Goal: Task Accomplishment & Management: Use online tool/utility

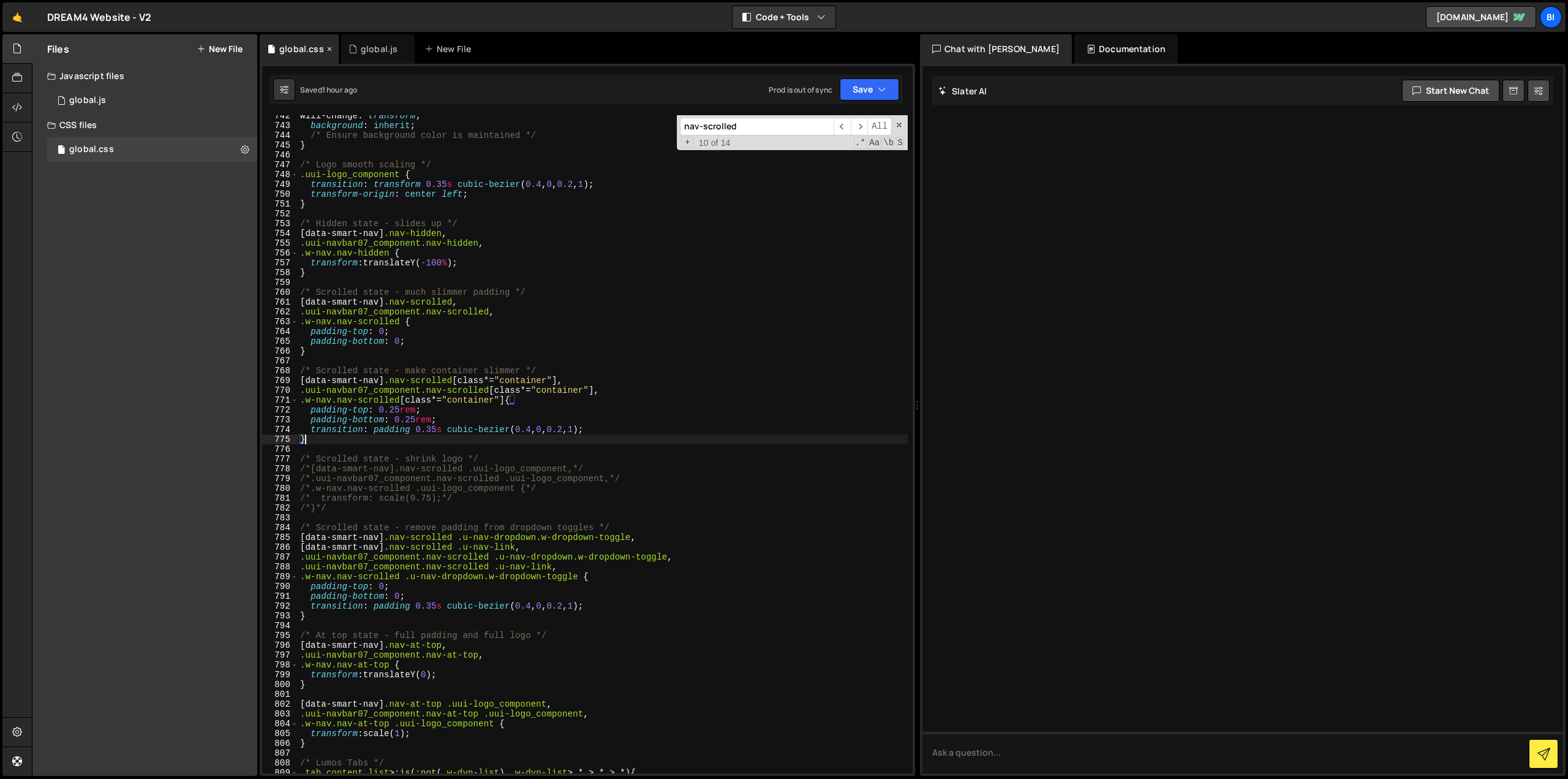
scroll to position [7330, 0]
click at [453, 50] on div "New File" at bounding box center [450, 49] width 51 height 12
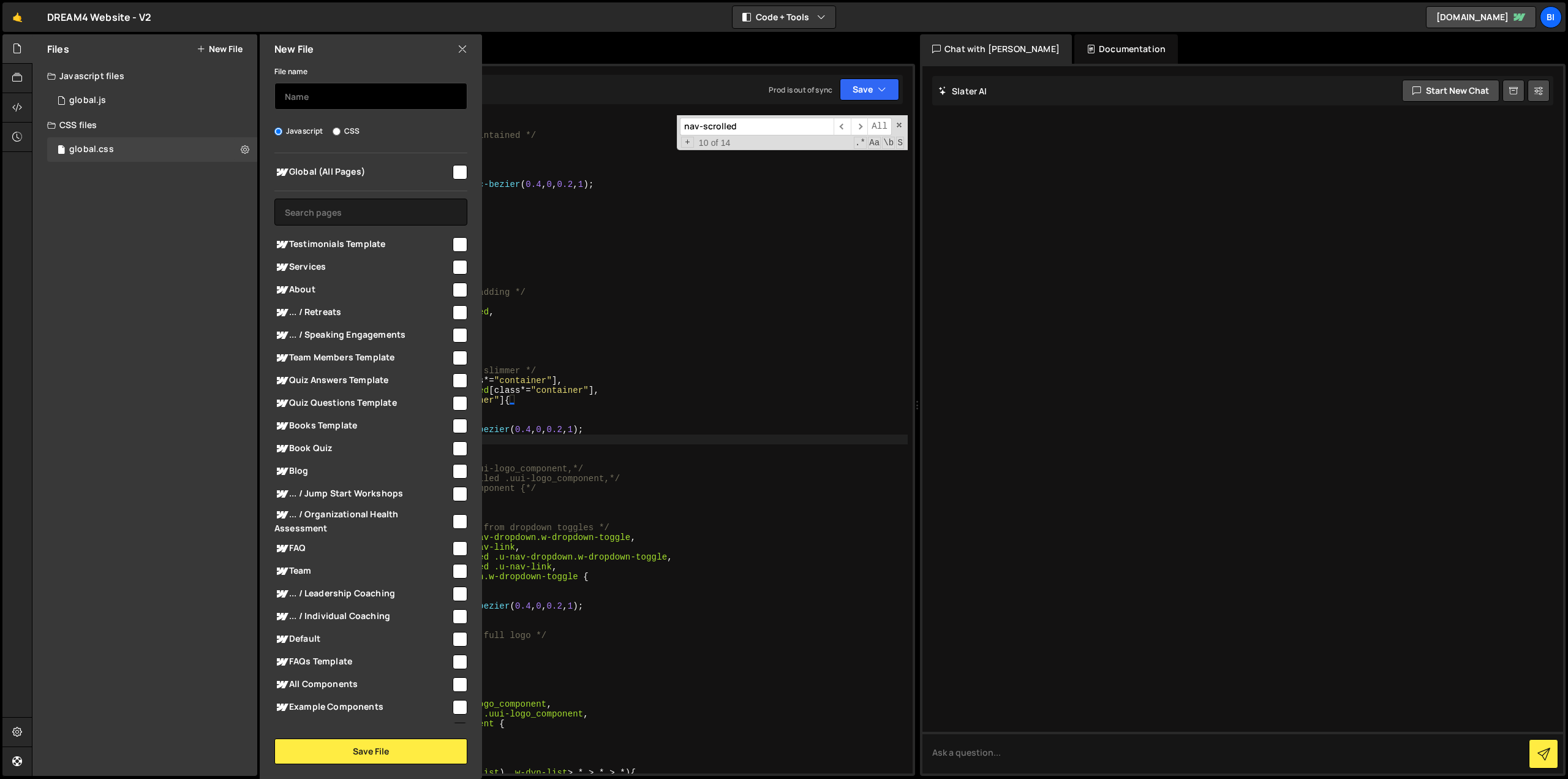
click at [391, 103] on input "text" at bounding box center [371, 96] width 193 height 27
click at [357, 216] on input "text" at bounding box center [371, 212] width 193 height 27
click at [328, 452] on span "Book Quiz" at bounding box center [363, 449] width 177 height 15
checkbox input "true"
click at [332, 87] on input "text" at bounding box center [371, 96] width 193 height 27
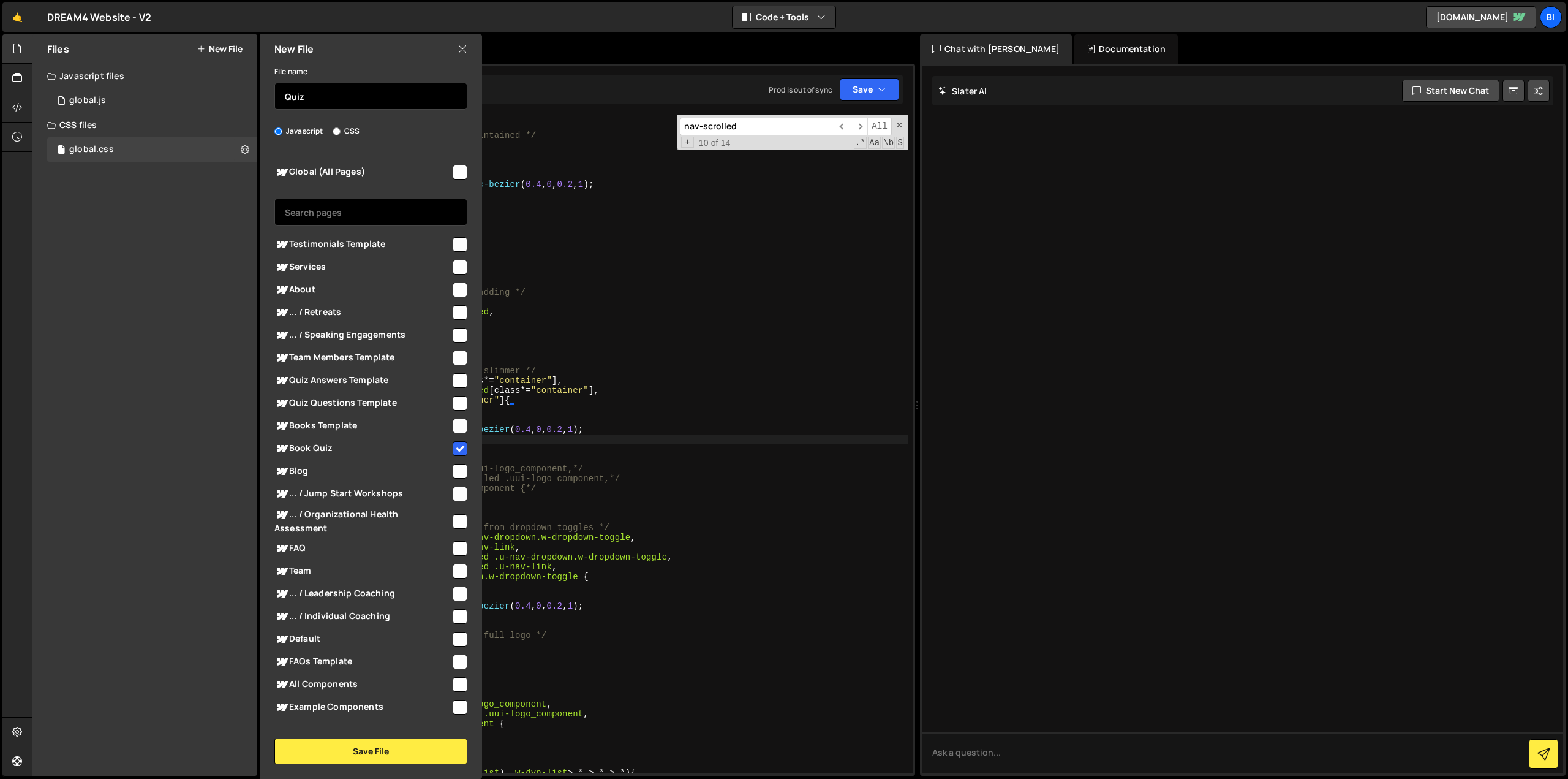
type input "Quiz"
click at [378, 208] on input "text" at bounding box center [371, 212] width 193 height 27
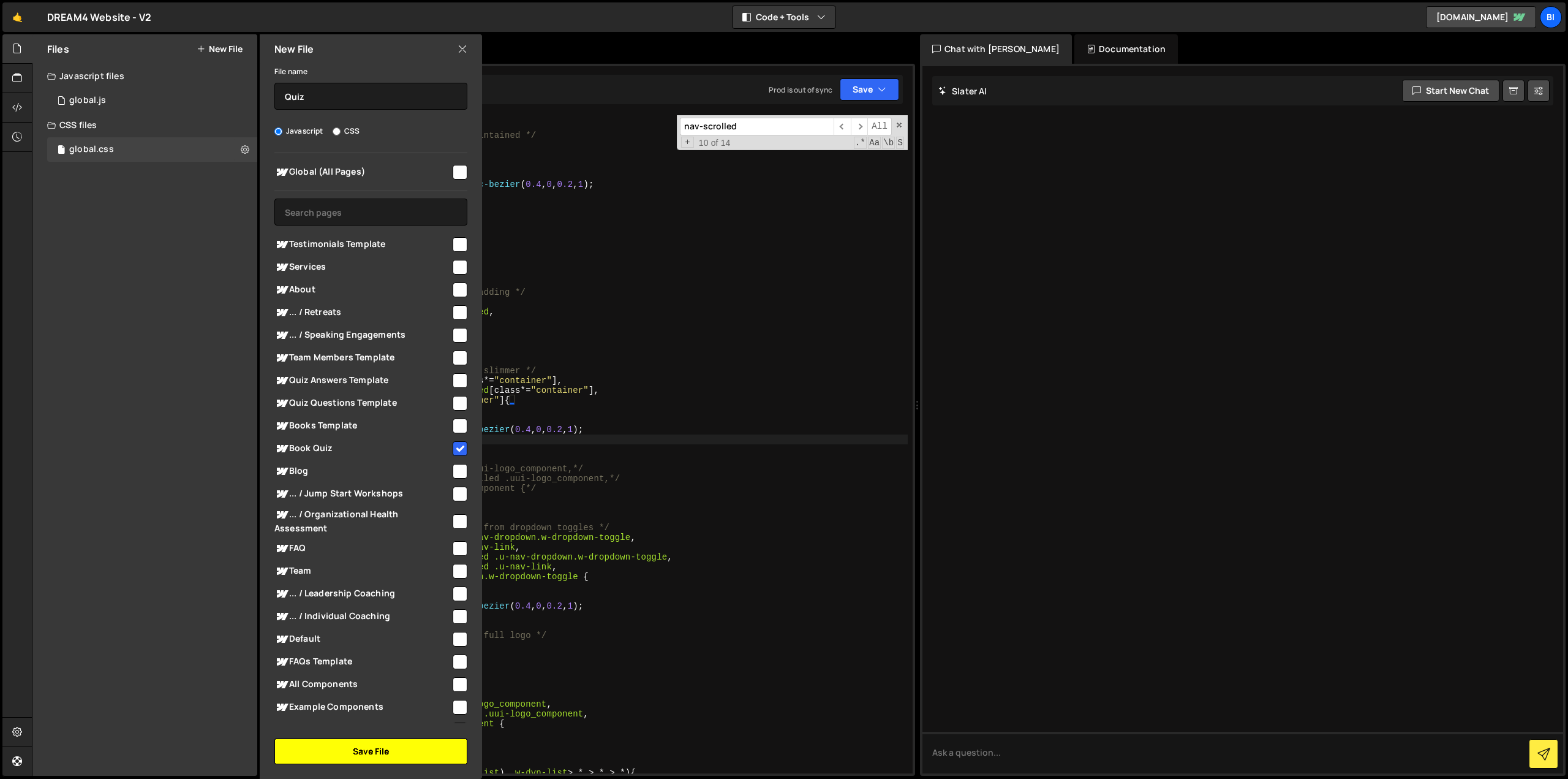
click at [384, 747] on button "Save File" at bounding box center [371, 752] width 193 height 26
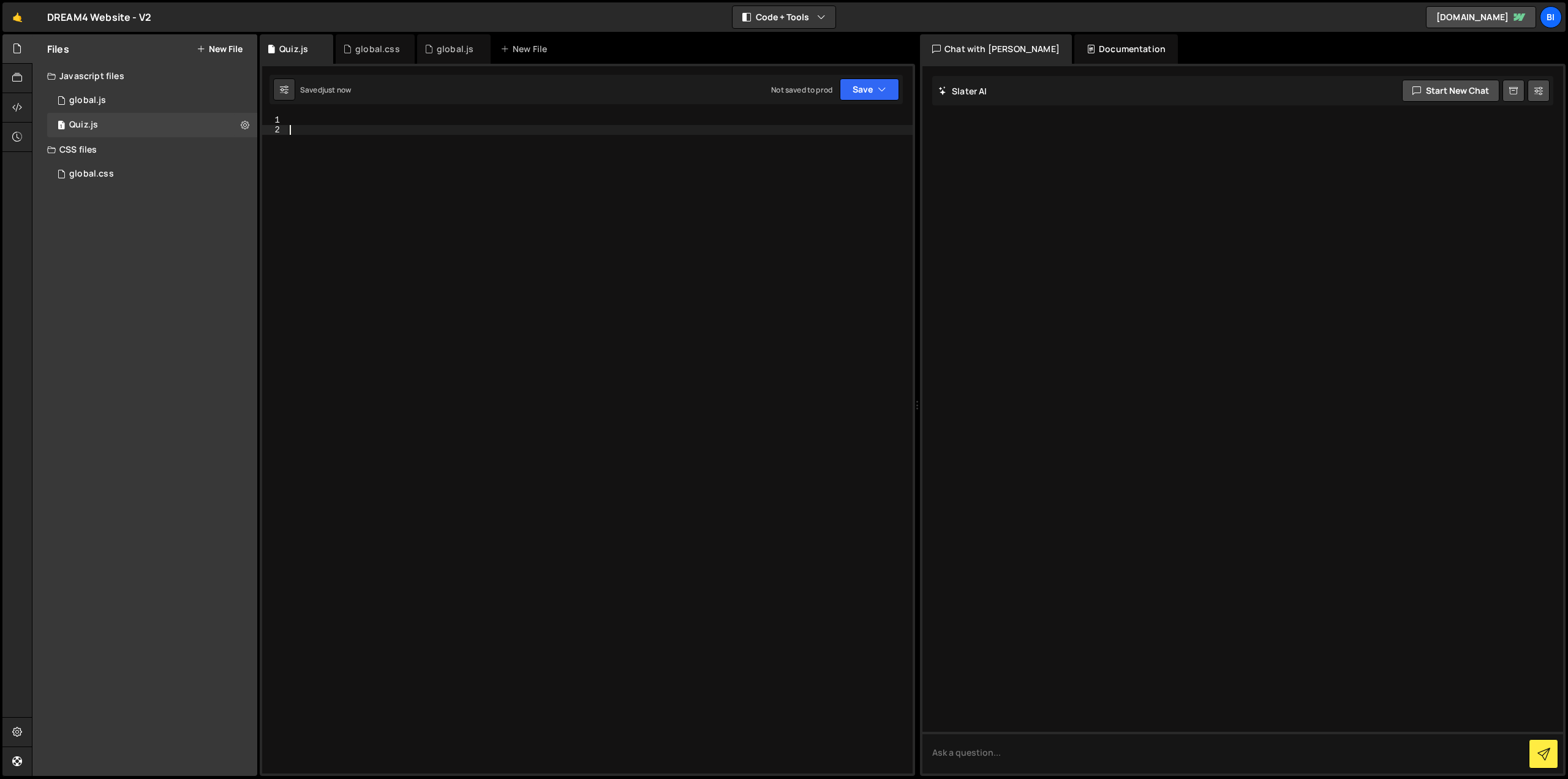
click at [401, 186] on div at bounding box center [599, 454] width 625 height 678
paste textarea "e.preventDefault();"
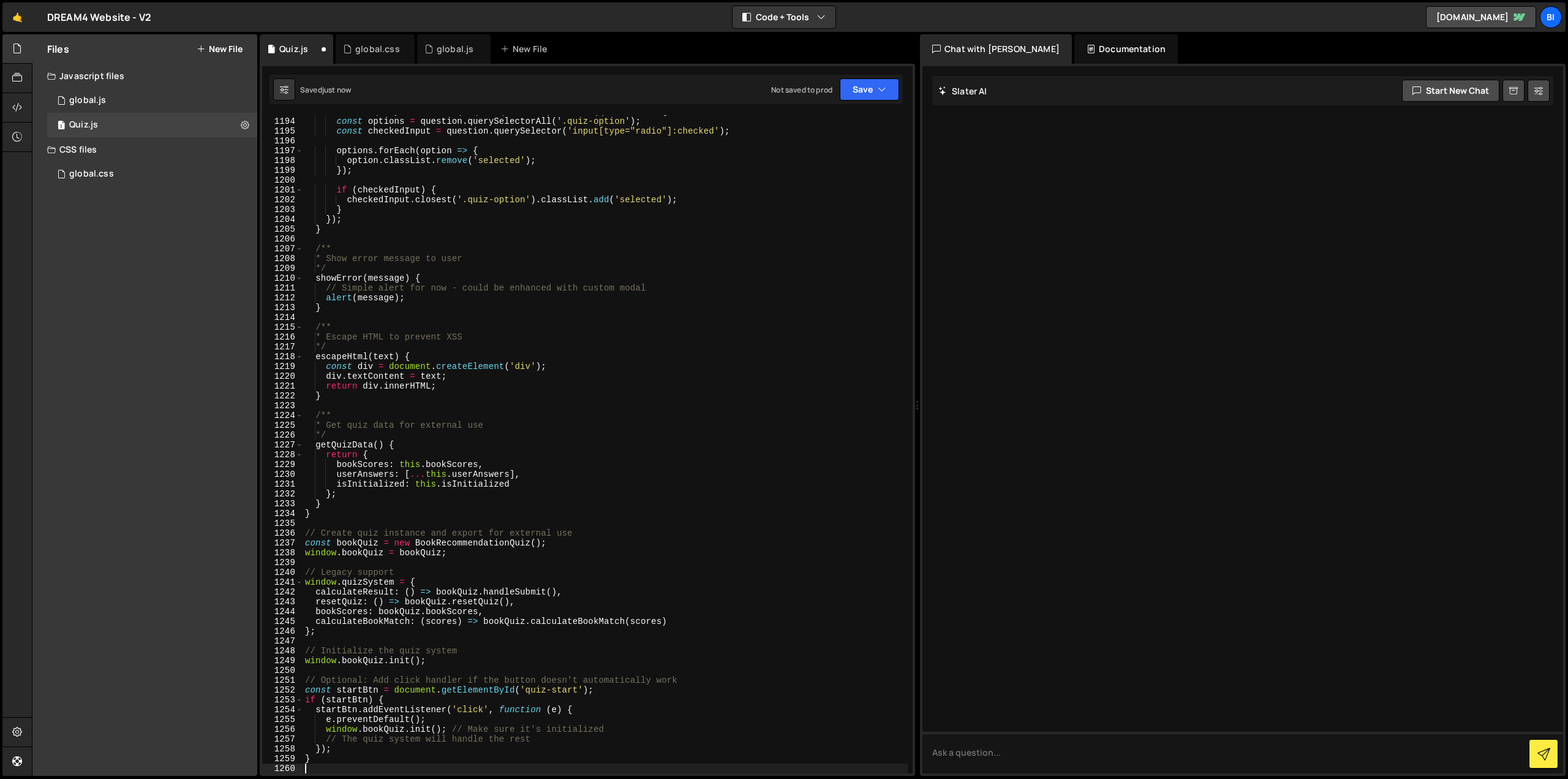
scroll to position [11699, 0]
type textarea "e.preventDefault();"
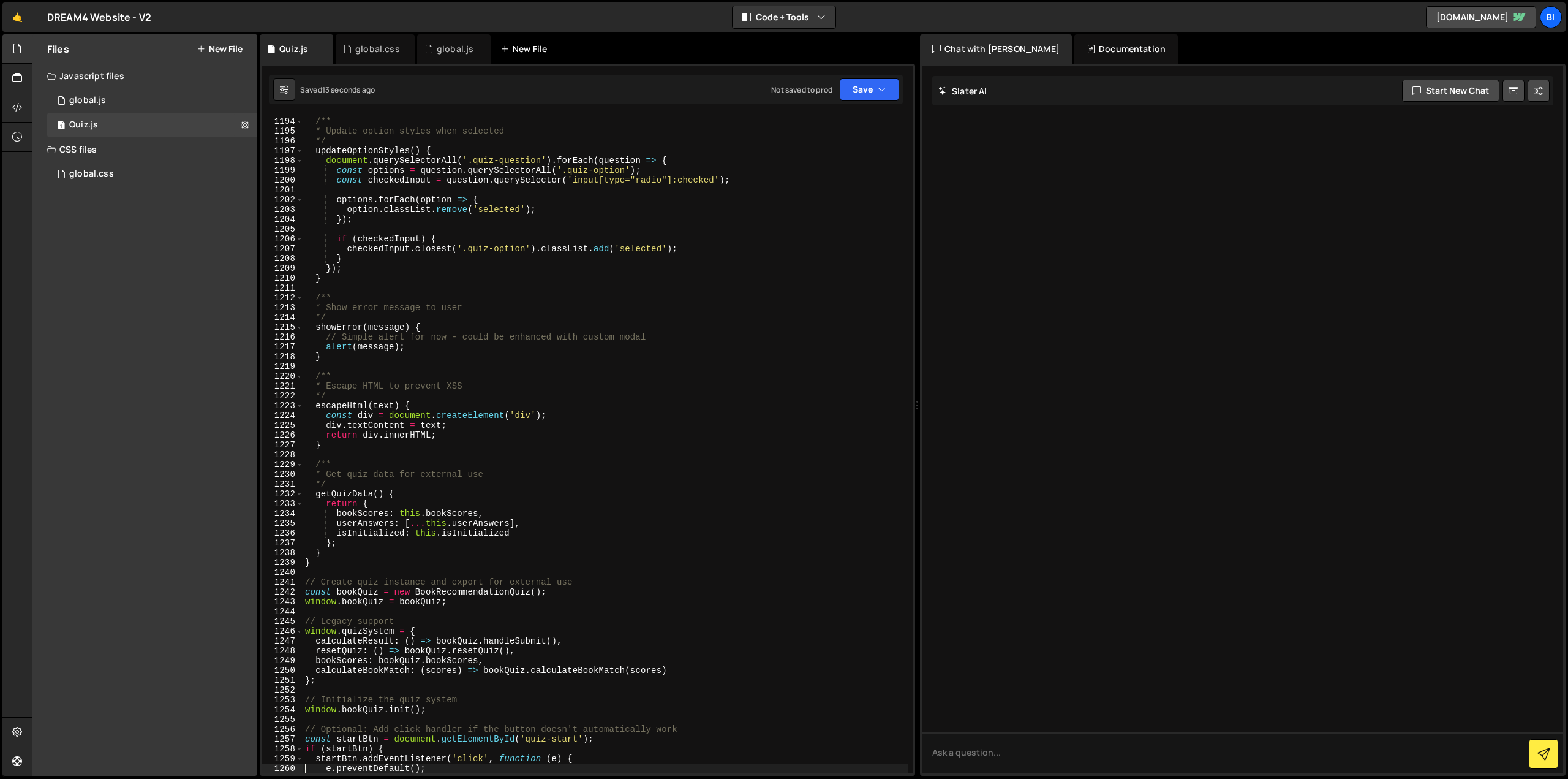
click at [524, 47] on div "New File" at bounding box center [526, 49] width 51 height 12
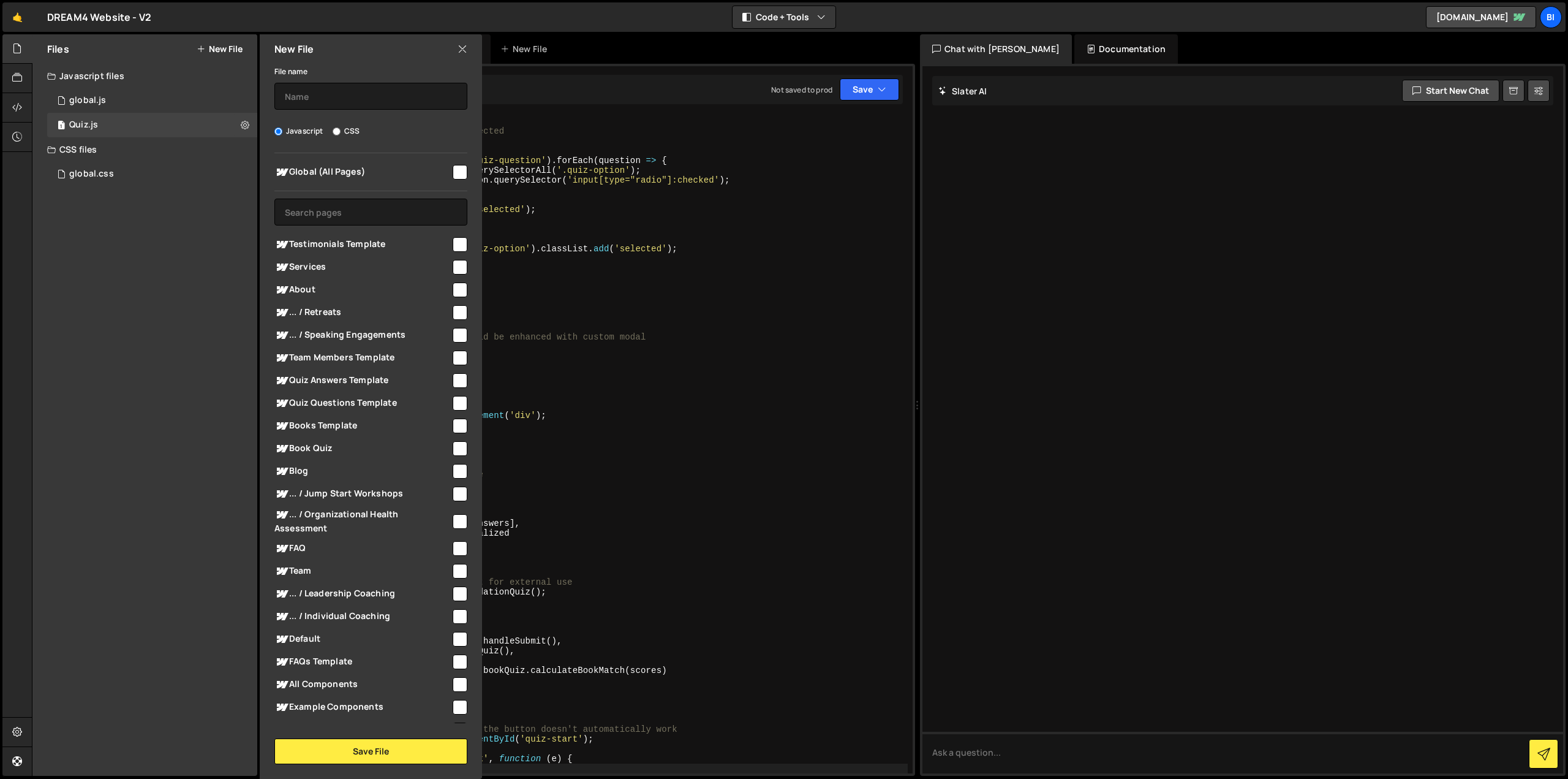
click at [353, 132] on label "CSS" at bounding box center [346, 131] width 27 height 12
click at [341, 132] on input "CSS" at bounding box center [337, 132] width 8 height 8
radio input "true"
click at [350, 100] on input "text" at bounding box center [371, 96] width 193 height 27
type input "Quiz"
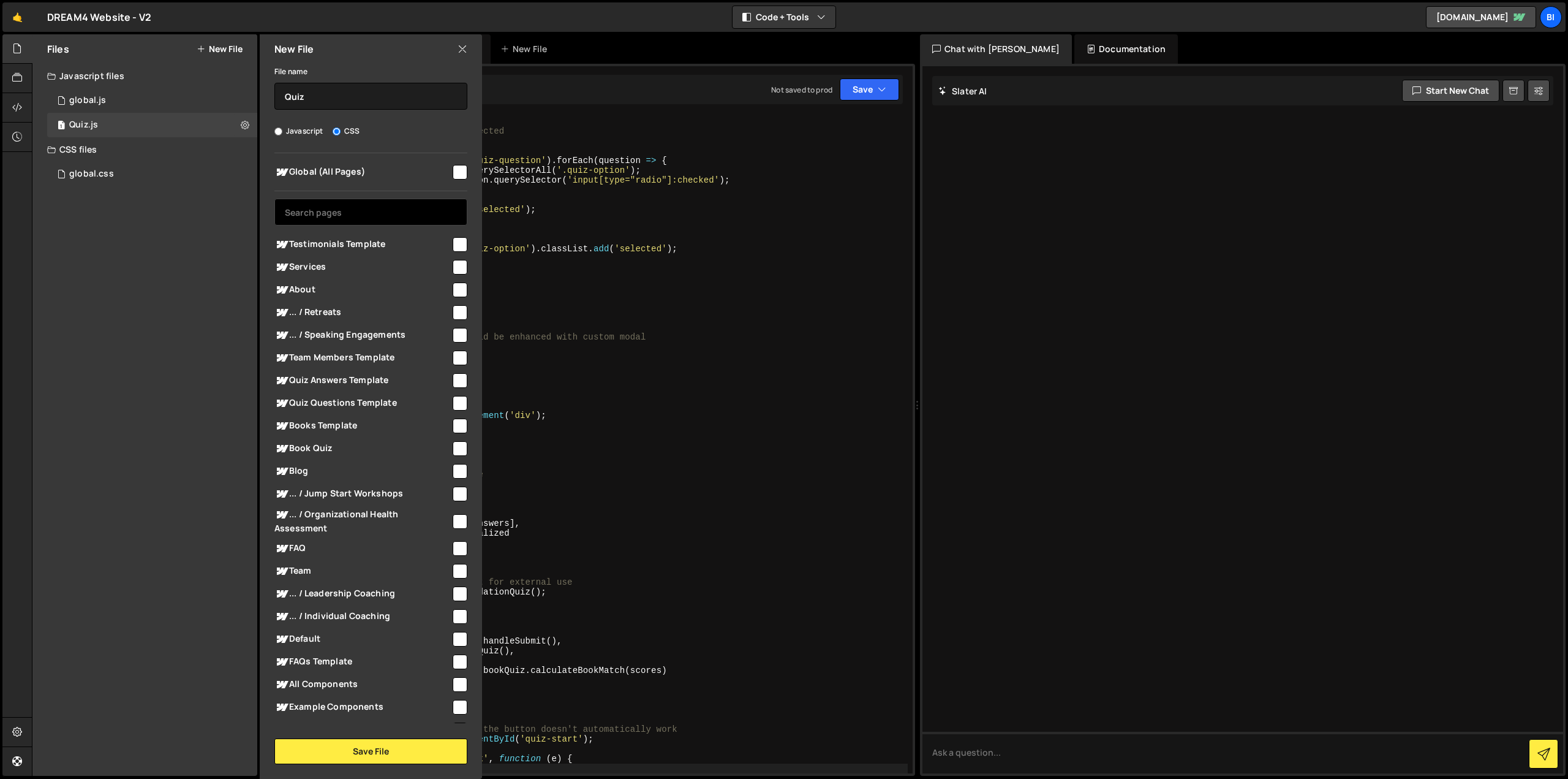
click at [359, 219] on input "text" at bounding box center [371, 212] width 193 height 27
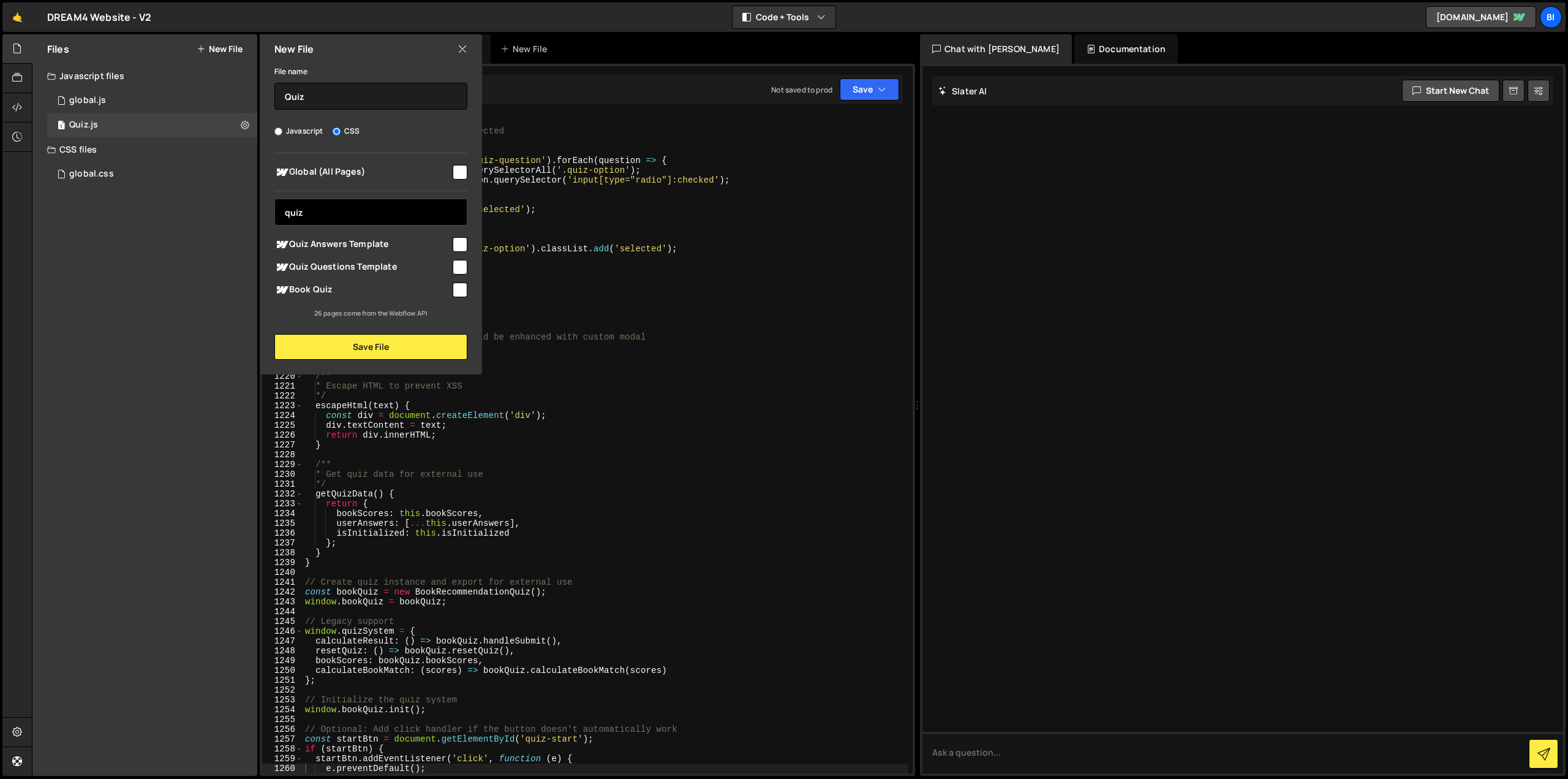
type input "quiz"
click at [346, 282] on span "Book Quiz" at bounding box center [363, 290] width 177 height 15
checkbox input "true"
click at [374, 344] on button "Save File" at bounding box center [371, 347] width 193 height 26
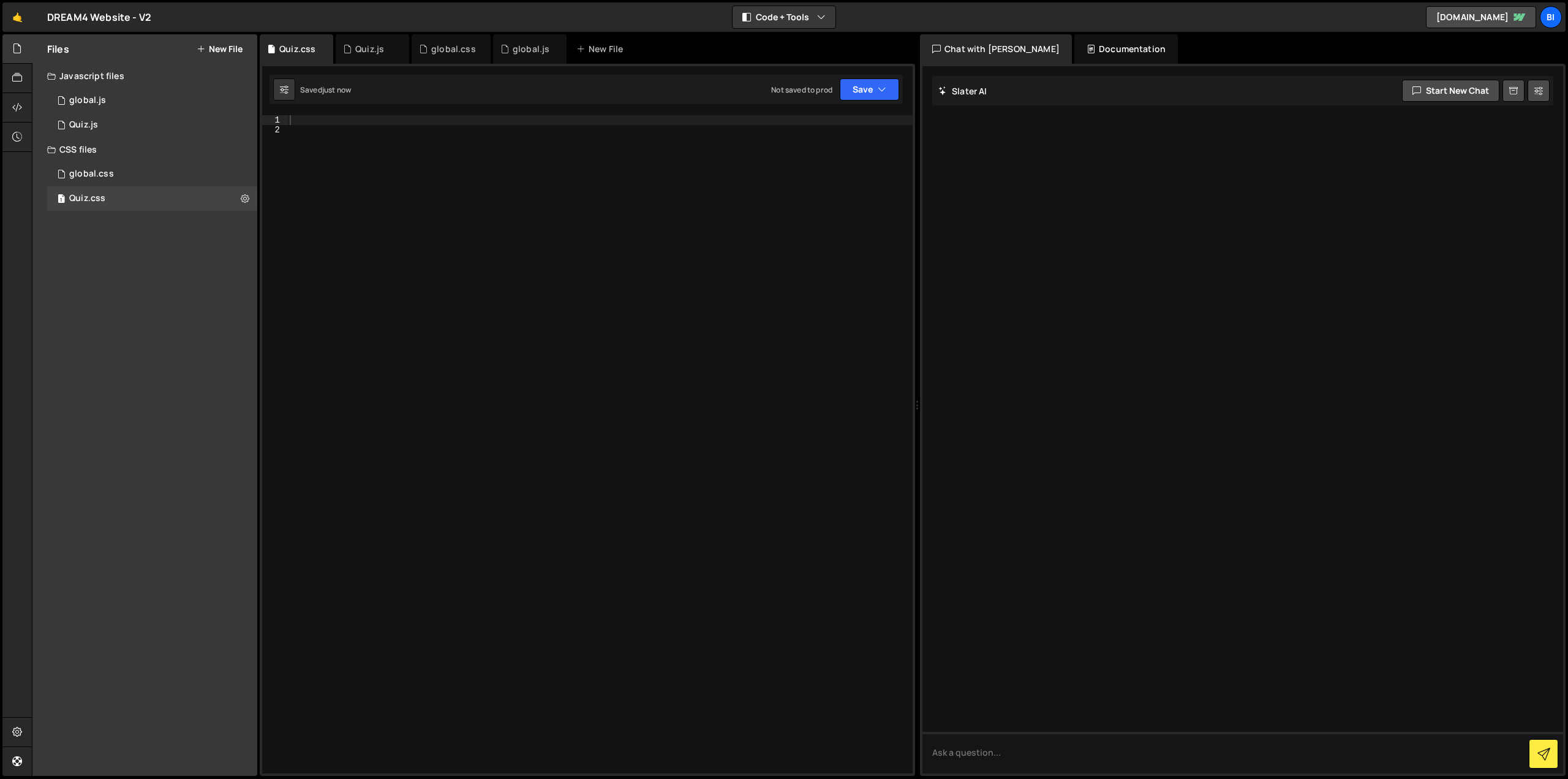
click at [409, 245] on div at bounding box center [599, 454] width 625 height 678
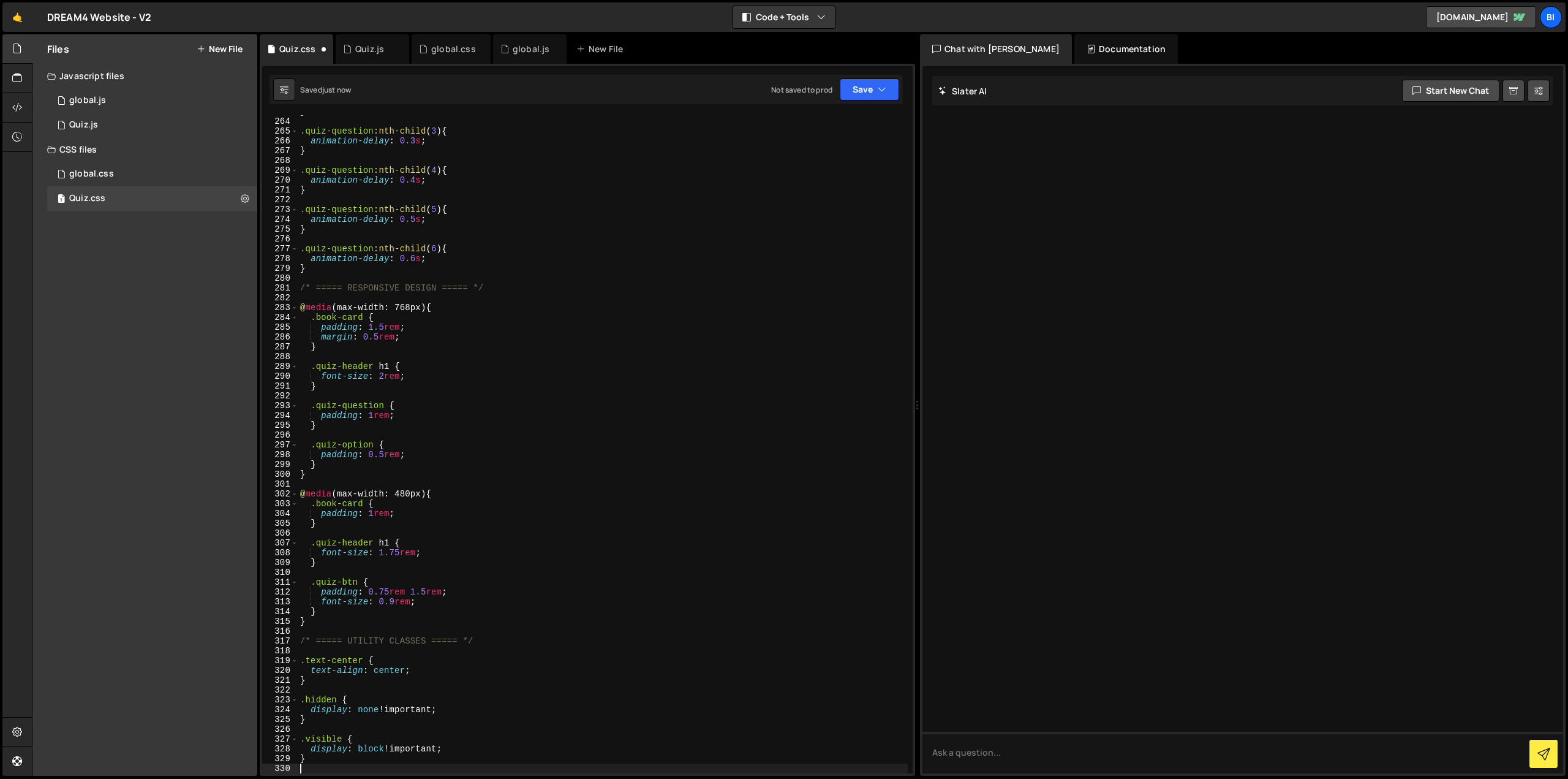
scroll to position [2578, 0]
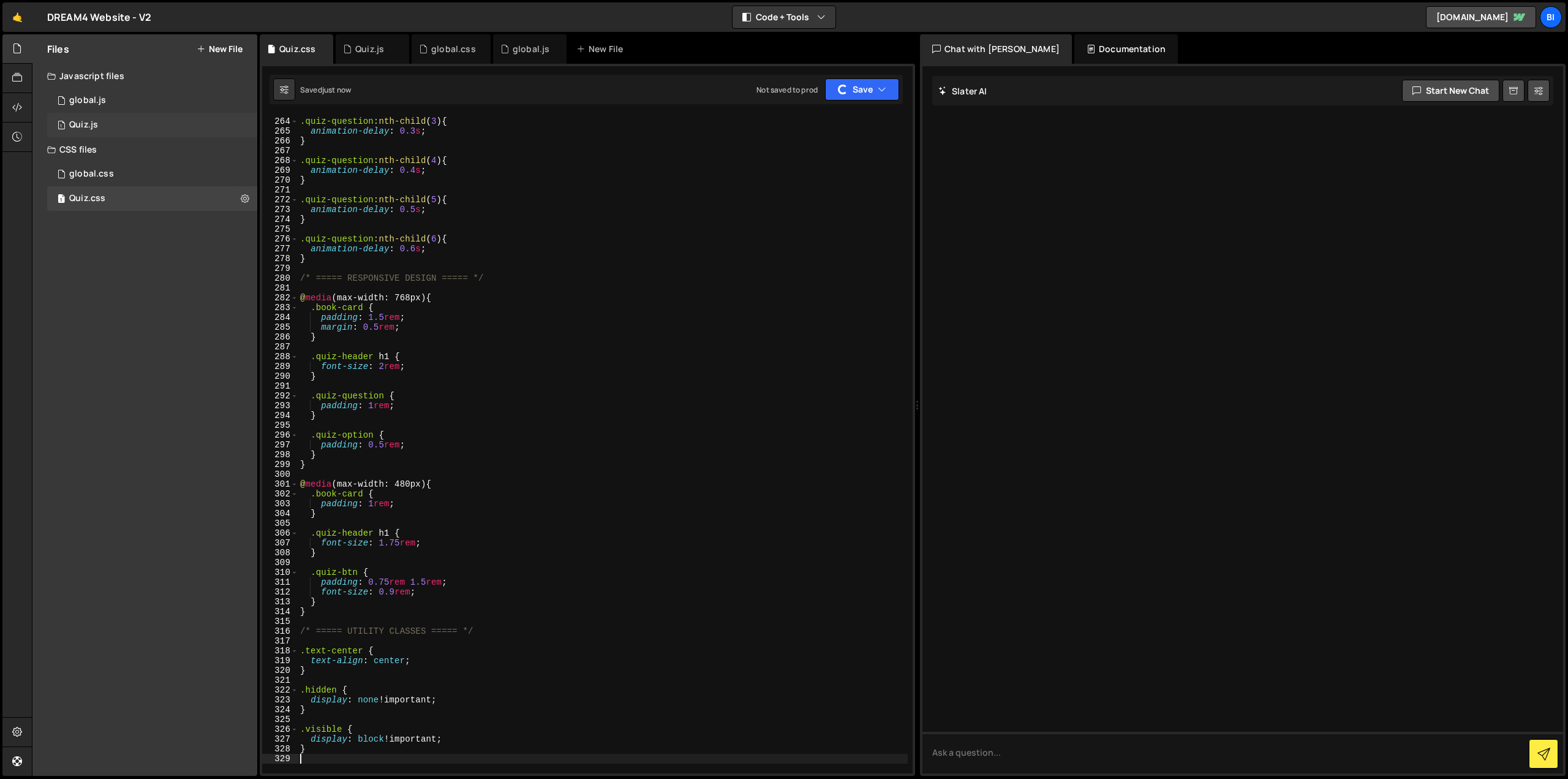
click at [143, 128] on div "1 Quiz.js 0" at bounding box center [152, 125] width 210 height 25
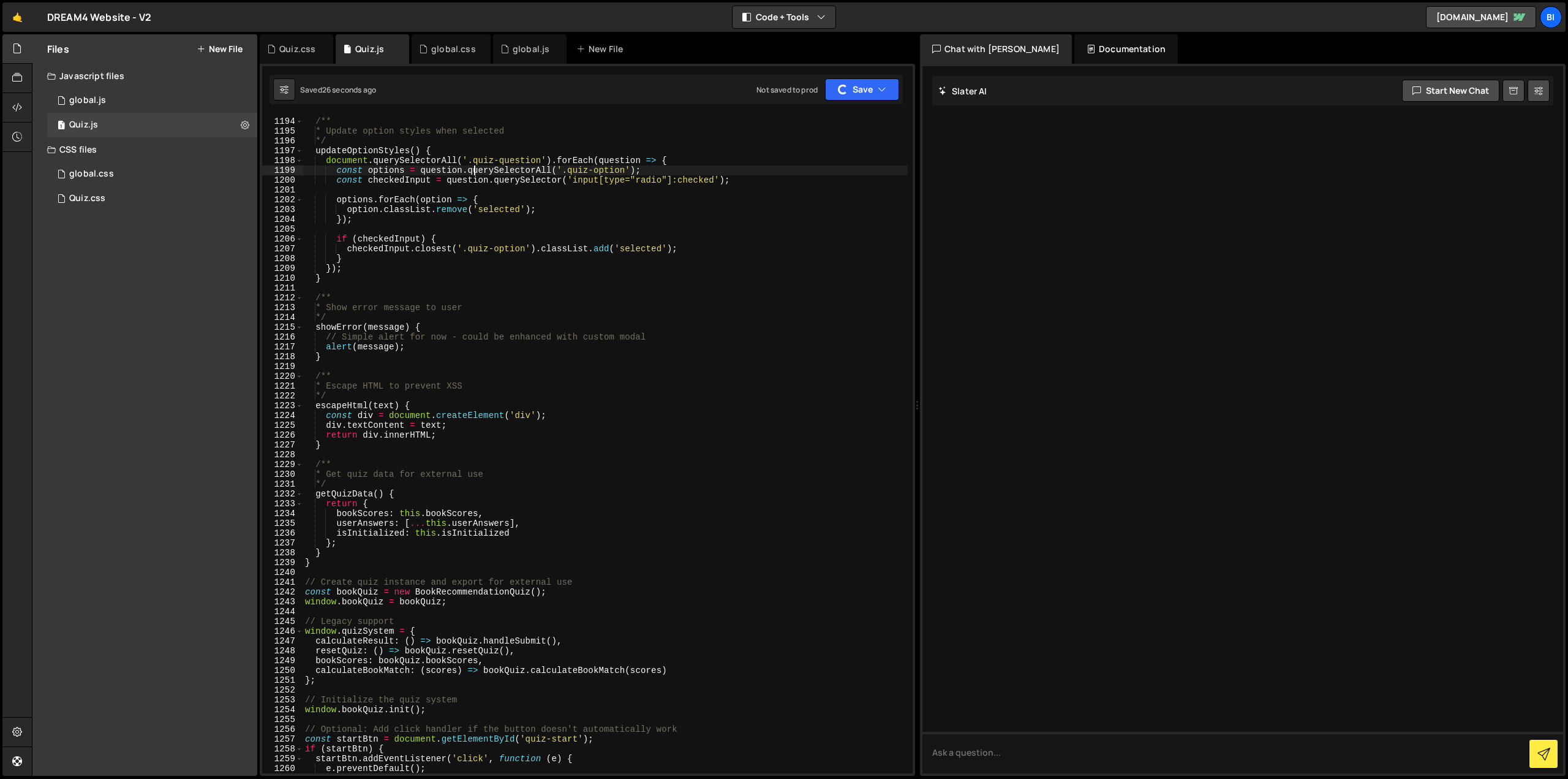
click at [474, 167] on div "/** * Update option styles when selected */ updateOptionStyles ( ) { document .…" at bounding box center [605, 445] width 605 height 678
click at [457, 241] on div "/** * Update option styles when selected */ updateOptionStyles ( ) { document .…" at bounding box center [605, 445] width 605 height 678
type textarea "if (checkedInput) {"
click at [438, 45] on div "global.css" at bounding box center [454, 49] width 45 height 12
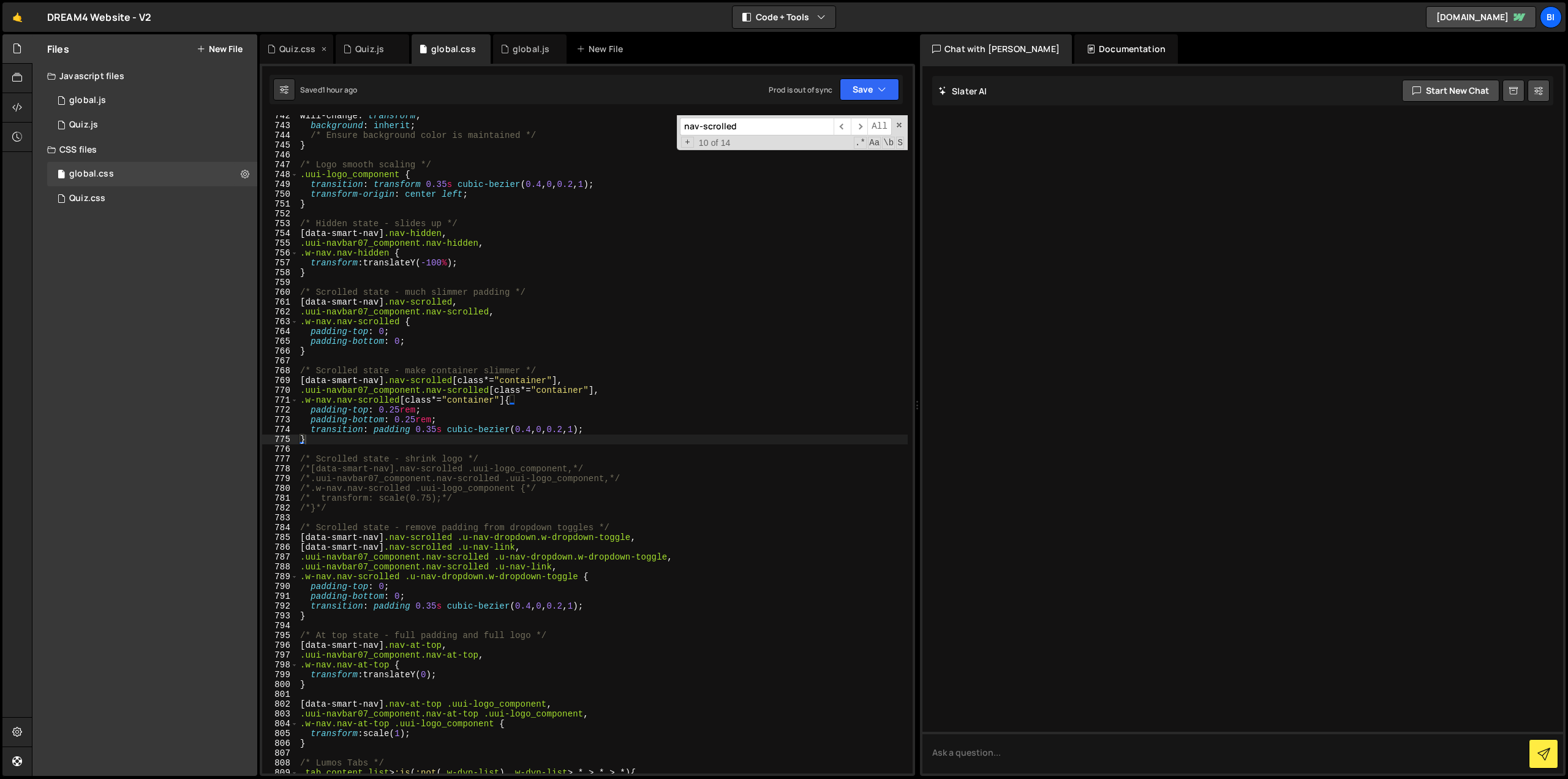
click at [303, 45] on div "Quiz.css" at bounding box center [297, 49] width 36 height 12
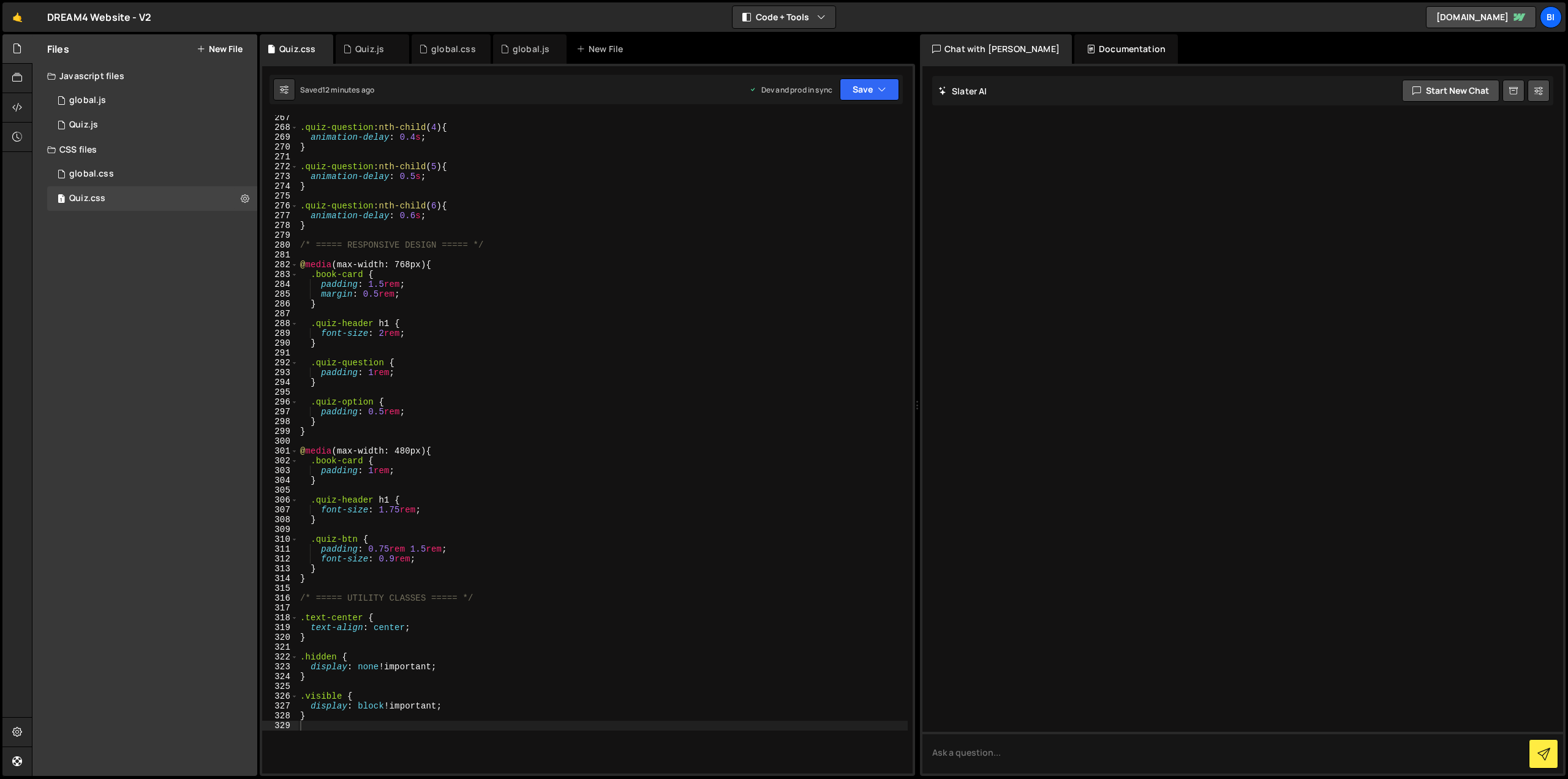
scroll to position [2611, 0]
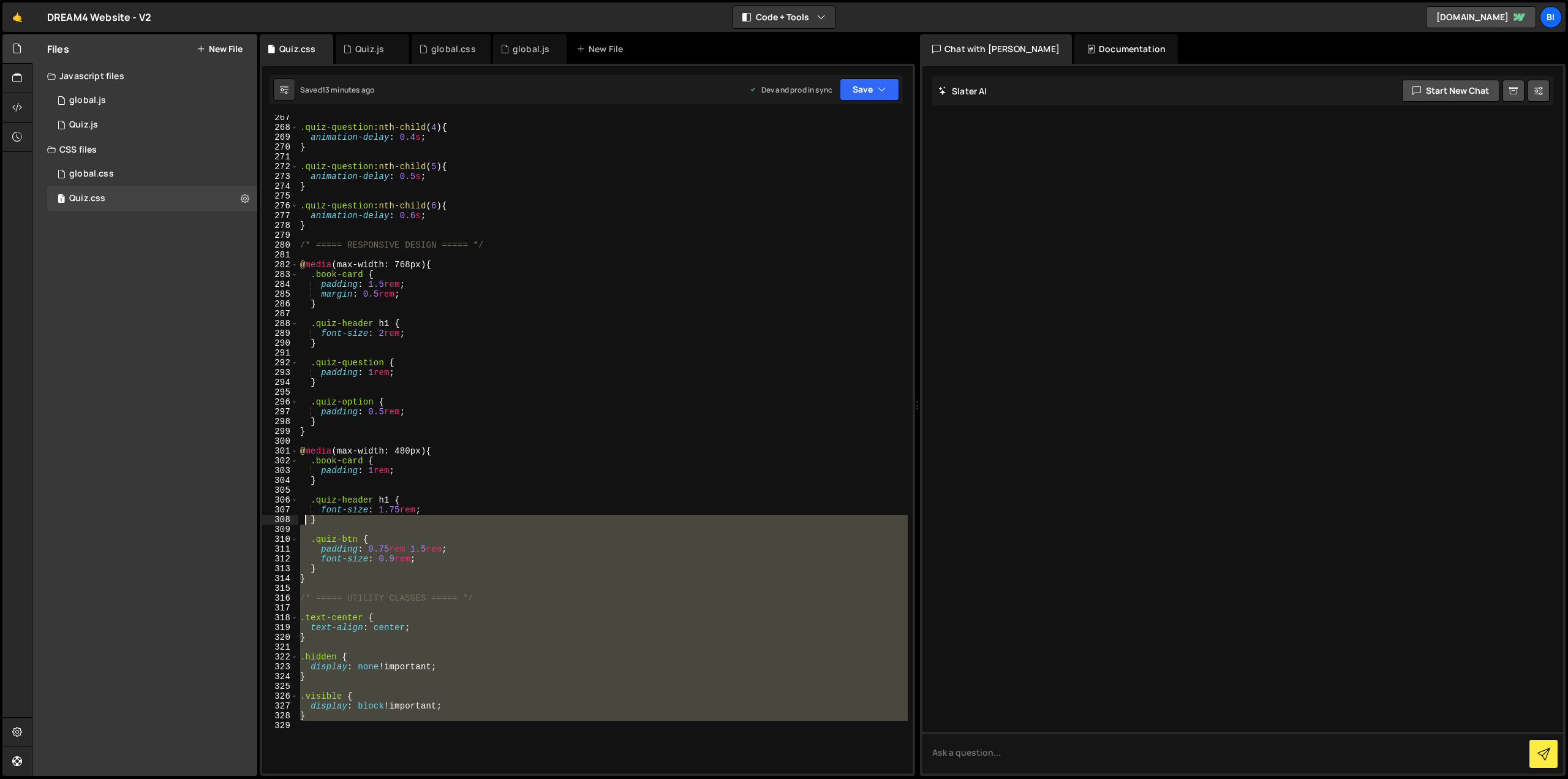
drag, startPoint x: 352, startPoint y: 735, endPoint x: 305, endPoint y: 503, distance: 236.7
click at [305, 503] on div ".quiz-question :nth-child ( 4 ) { animation-delay : 0.4 s ; } .quiz-question :n…" at bounding box center [603, 452] width 610 height 678
type textarea ".quiz-header h1 { font-size: 1.75rem;"
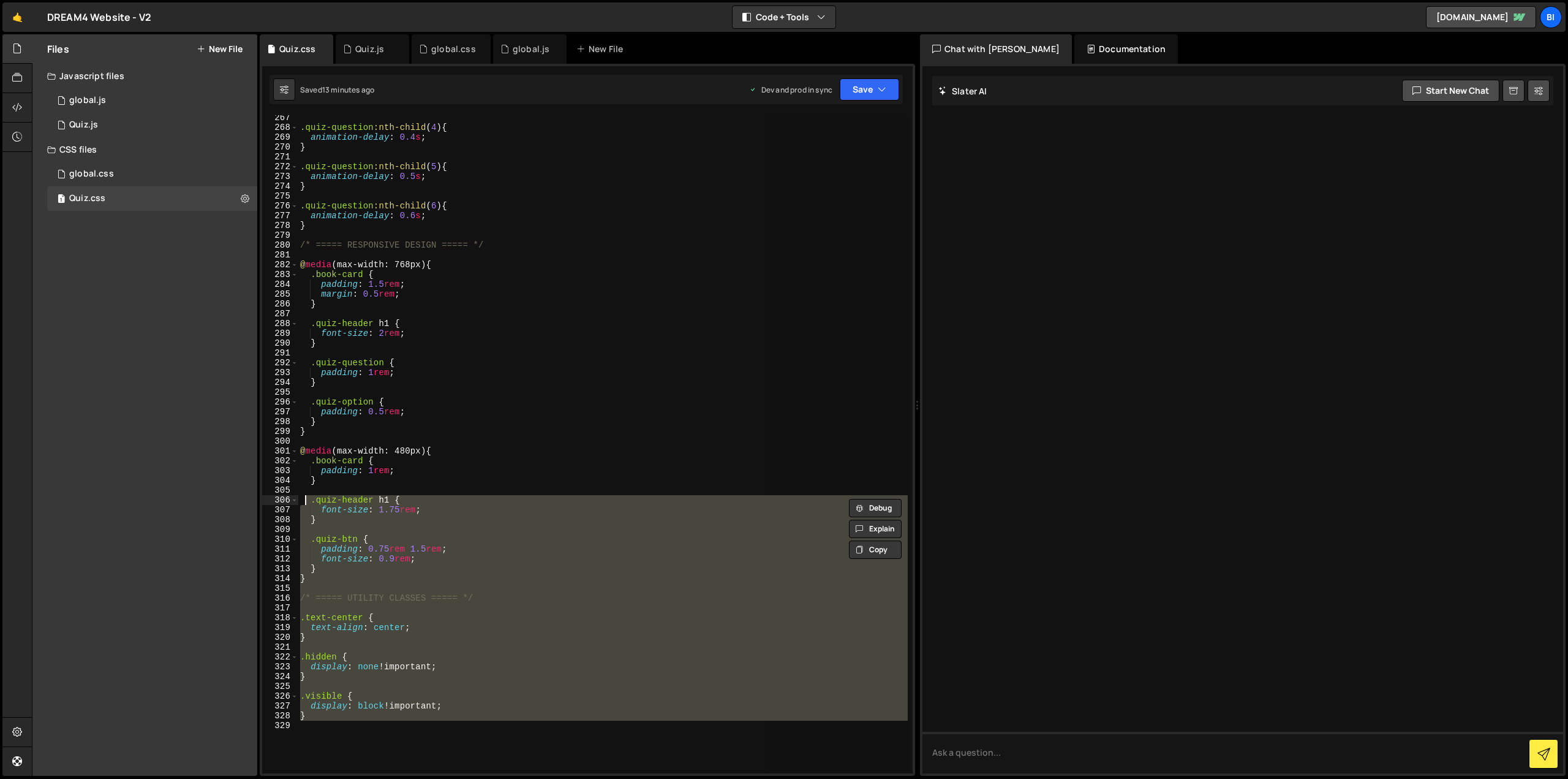
click at [329, 645] on div ".quiz-question :nth-child ( 4 ) { animation-delay : 0.4 s ; } .quiz-question :n…" at bounding box center [603, 444] width 610 height 658
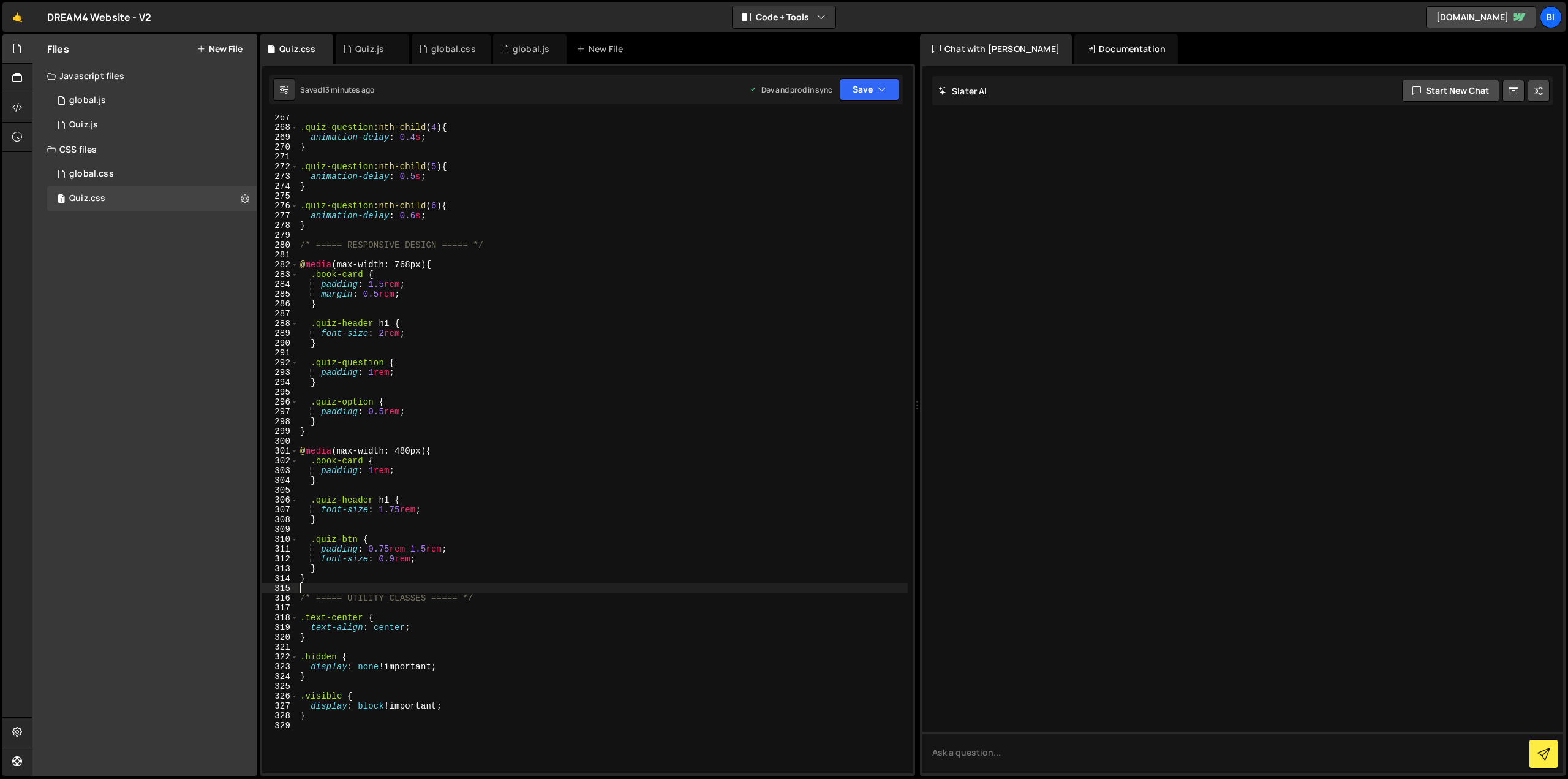
click at [337, 587] on div ".quiz-question :nth-child ( 4 ) { animation-delay : 0.4 s ; } .quiz-question :n…" at bounding box center [603, 452] width 610 height 678
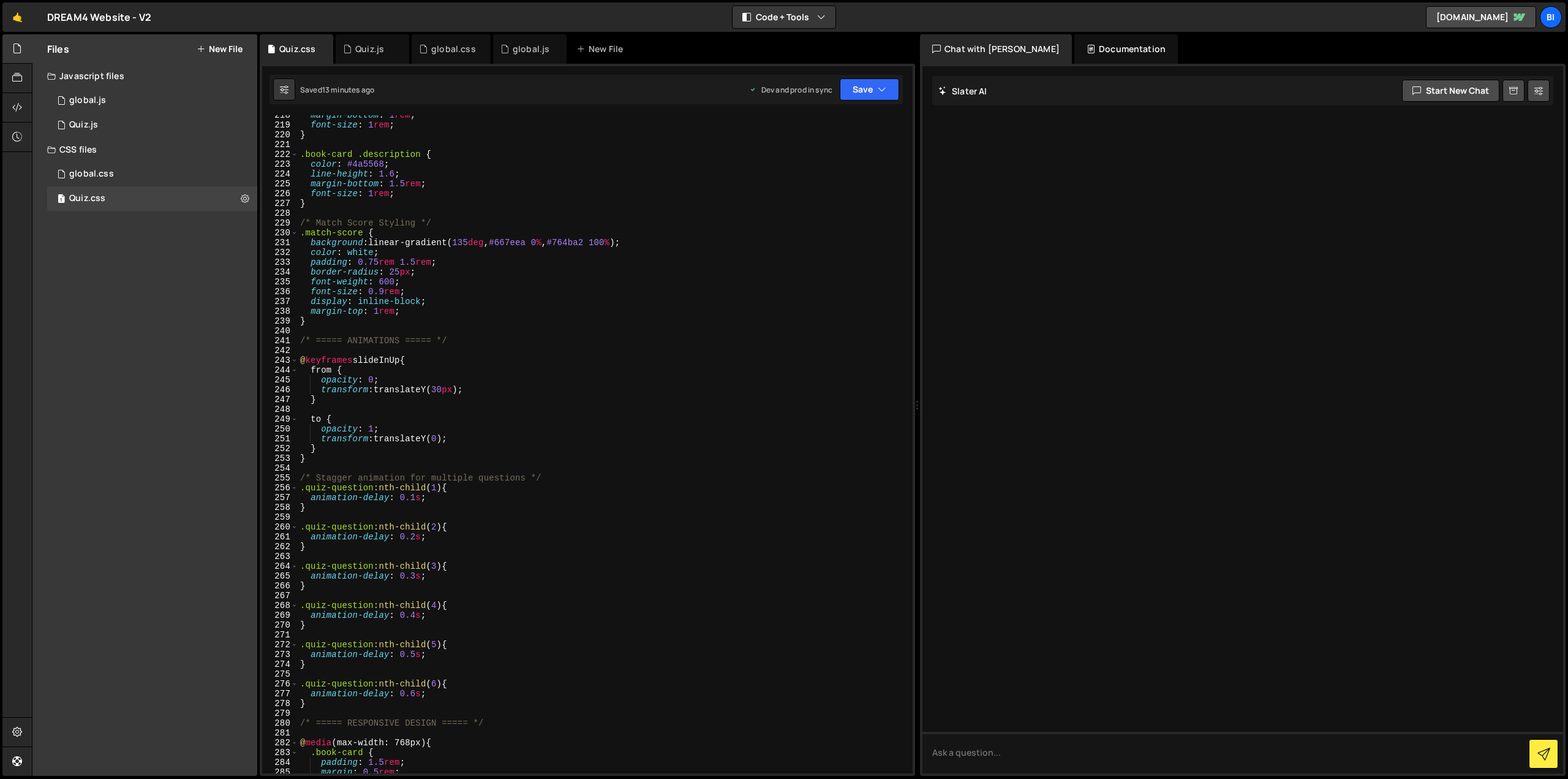
scroll to position [2170, 0]
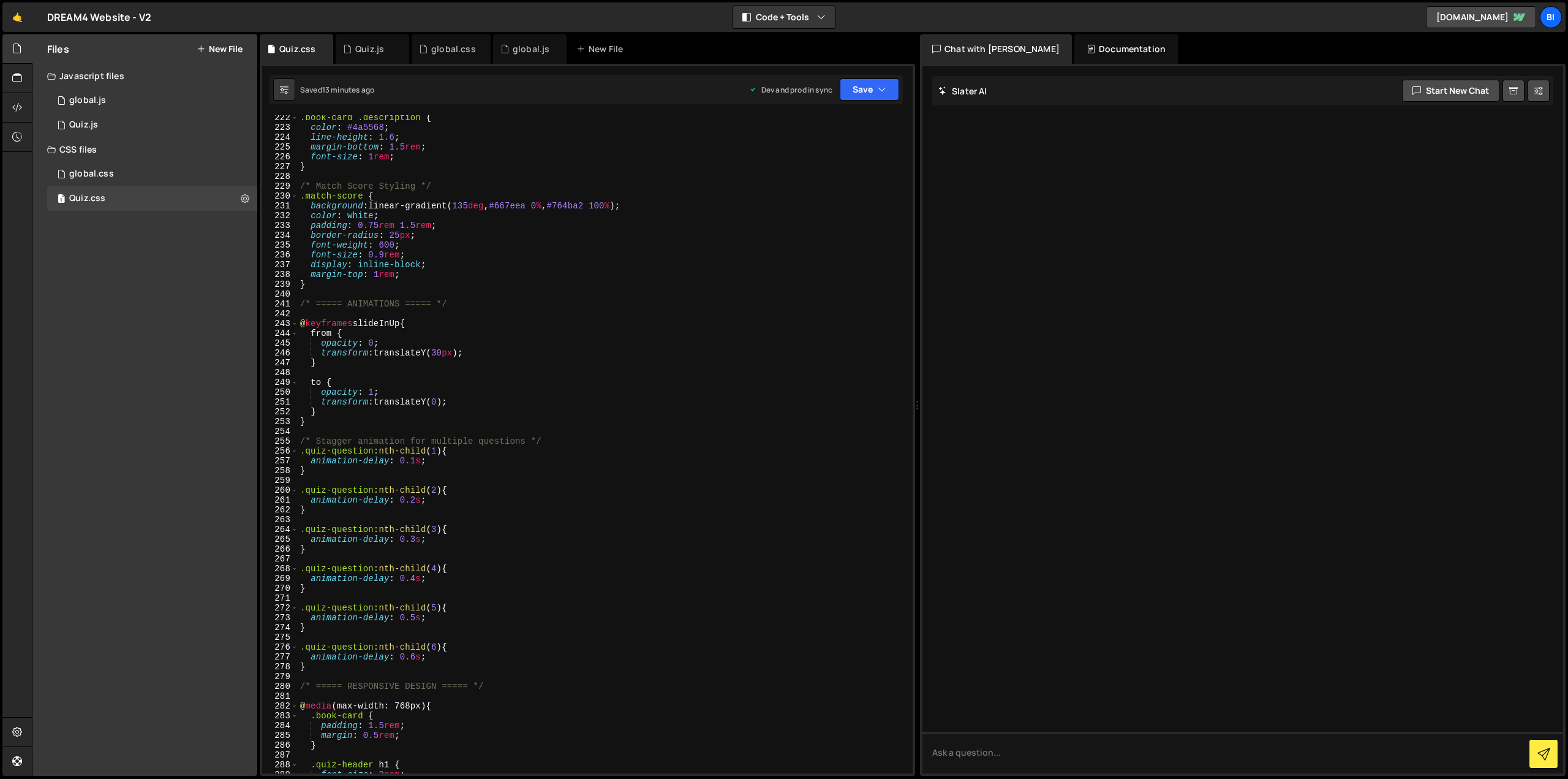
click at [343, 427] on div ".book-card .description { color : #4a5568 ; line-height : 1.6 ; margin-bottom :…" at bounding box center [603, 452] width 610 height 678
type textarea "/* Stagger animation for multiple questions */"
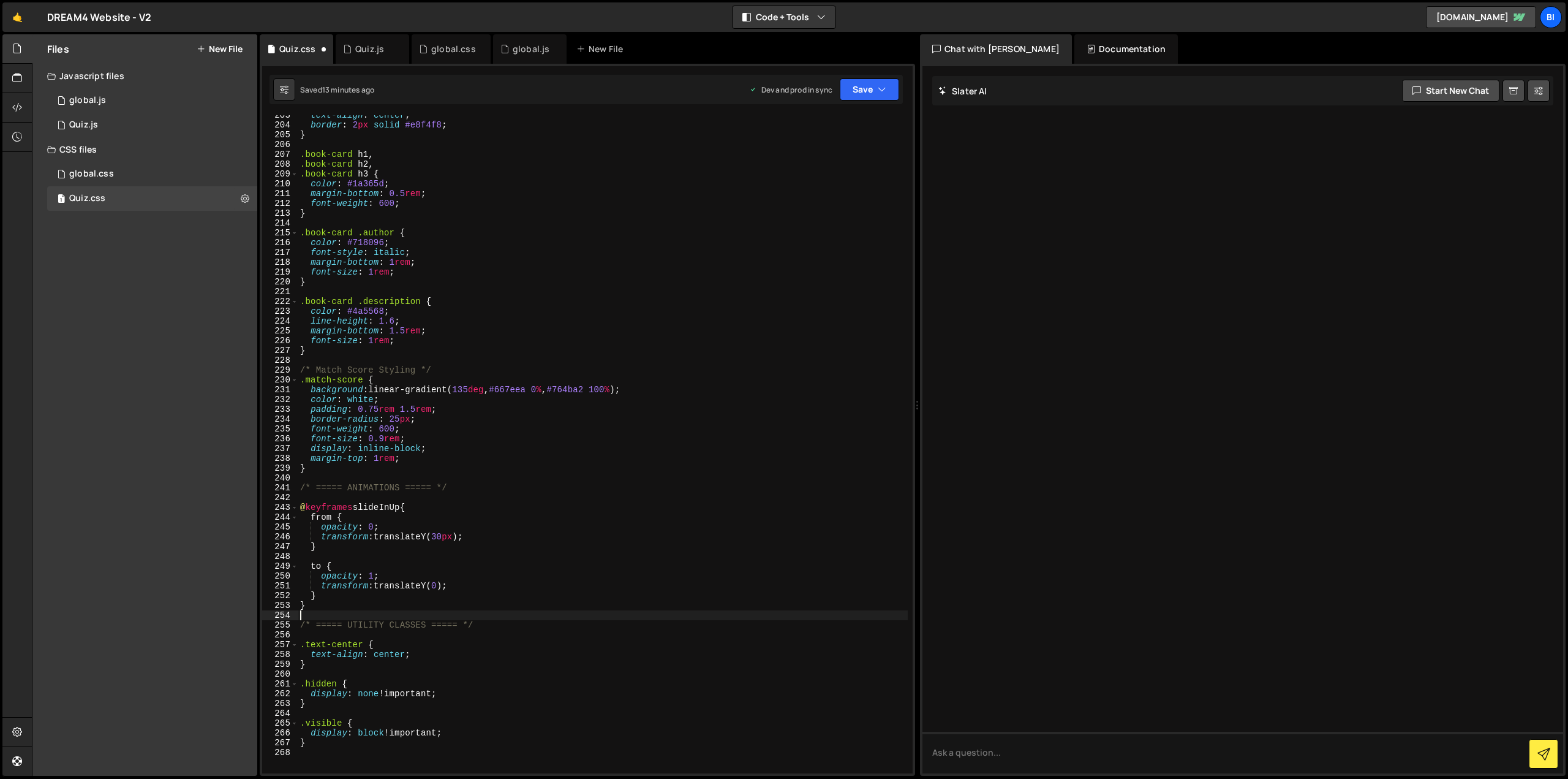
scroll to position [1986, 0]
click at [340, 468] on div "text-align : center ; border : 2 px solid #e8f4f8 ; } .book-card h1 , .book-car…" at bounding box center [603, 450] width 610 height 678
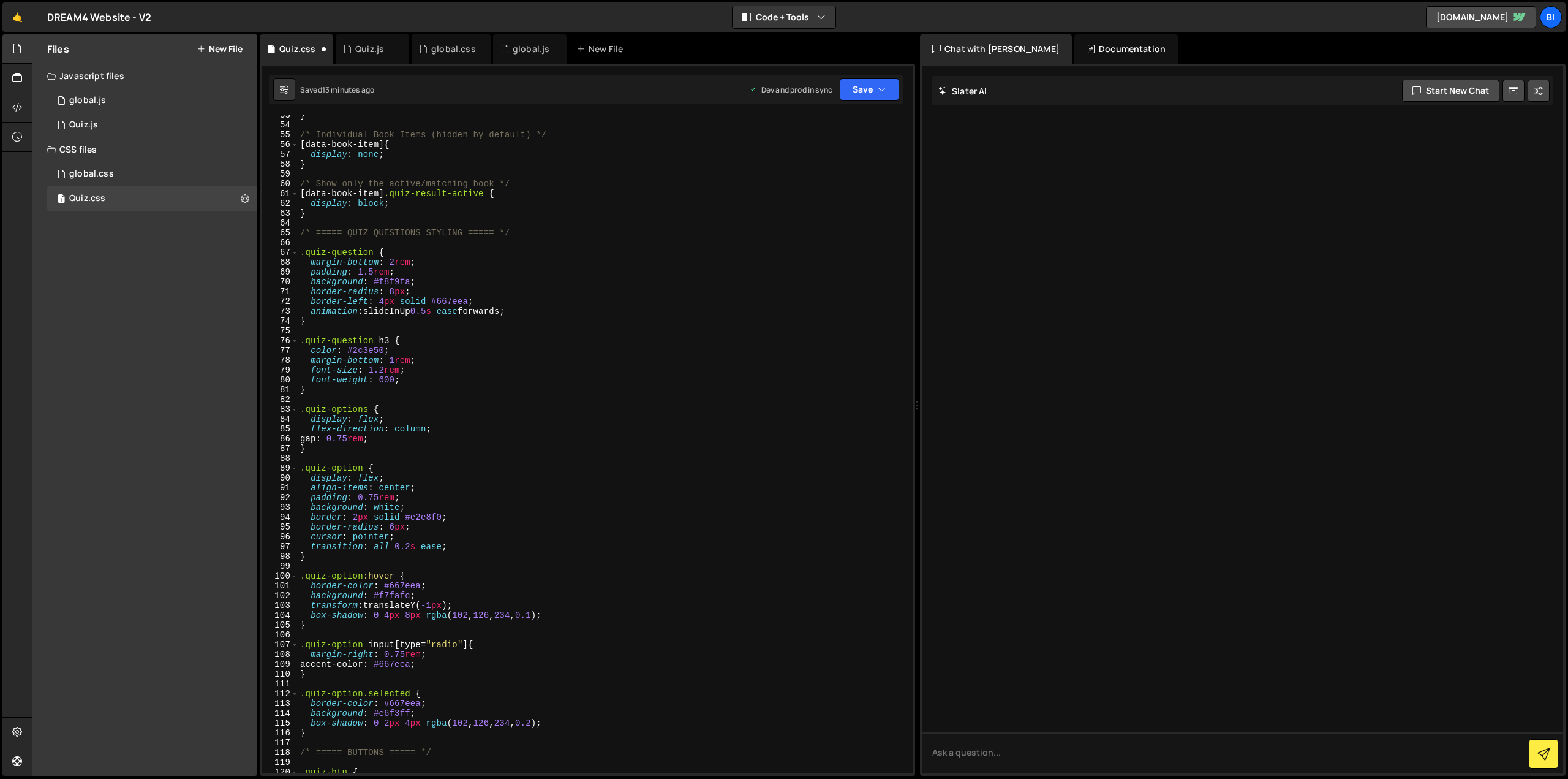
scroll to position [294, 0]
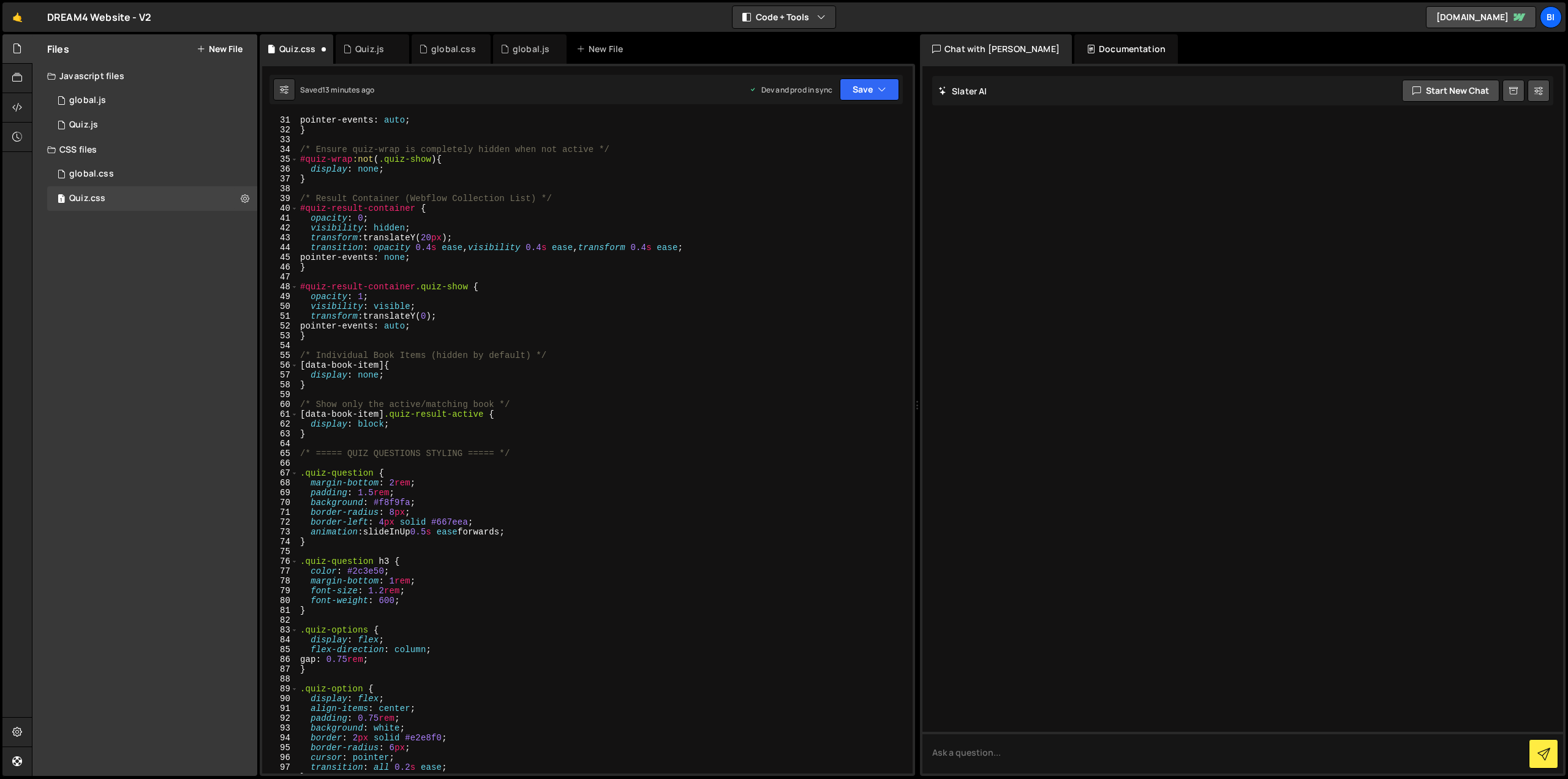
click at [341, 444] on div "pointer-events : auto ; } /* Ensure quiz-wrap is completely hidden when not act…" at bounding box center [603, 454] width 610 height 678
type textarea "/* ===== QUIZ QUESTIONS STYLING ===== */"
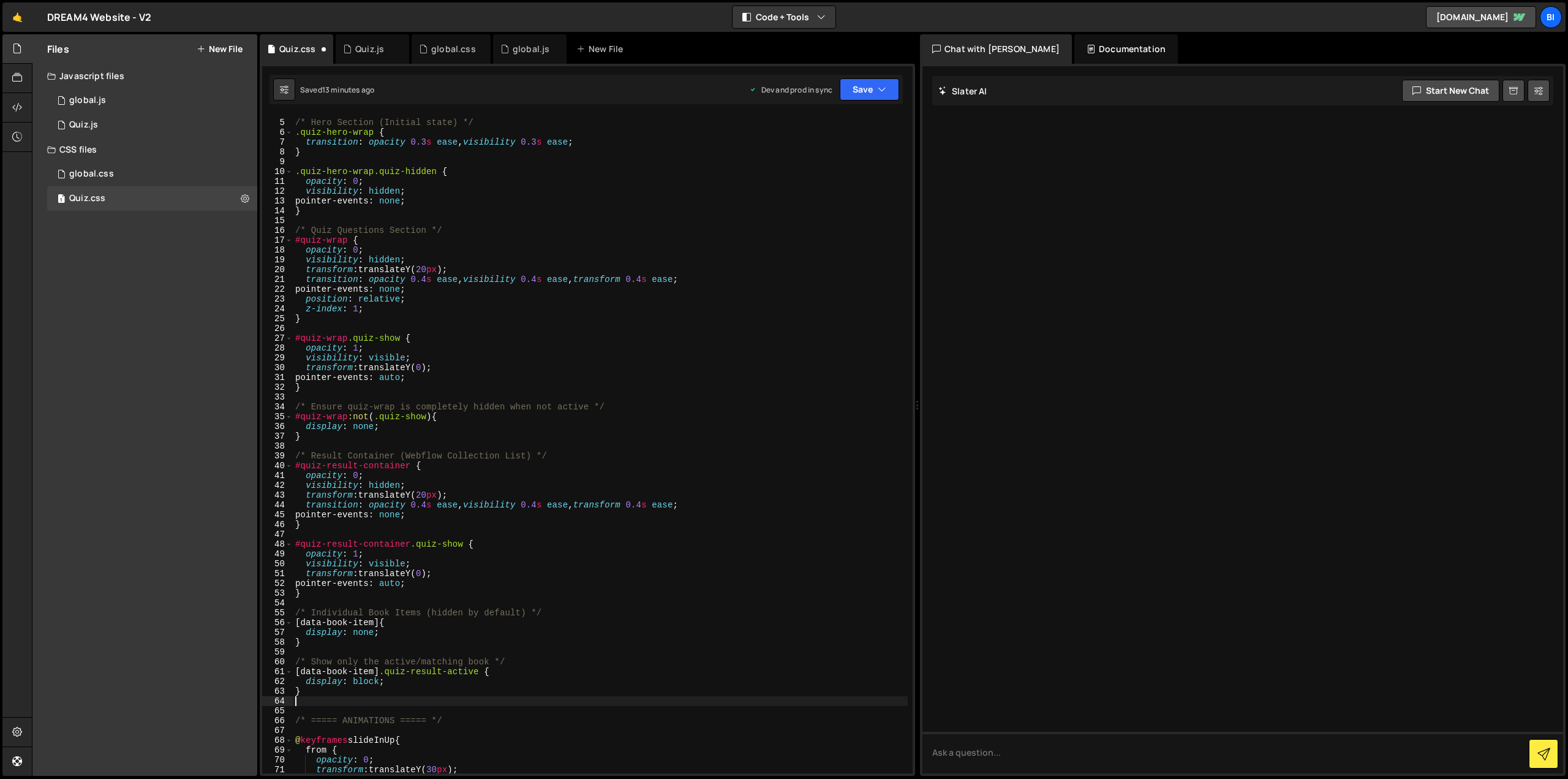
scroll to position [0, 0]
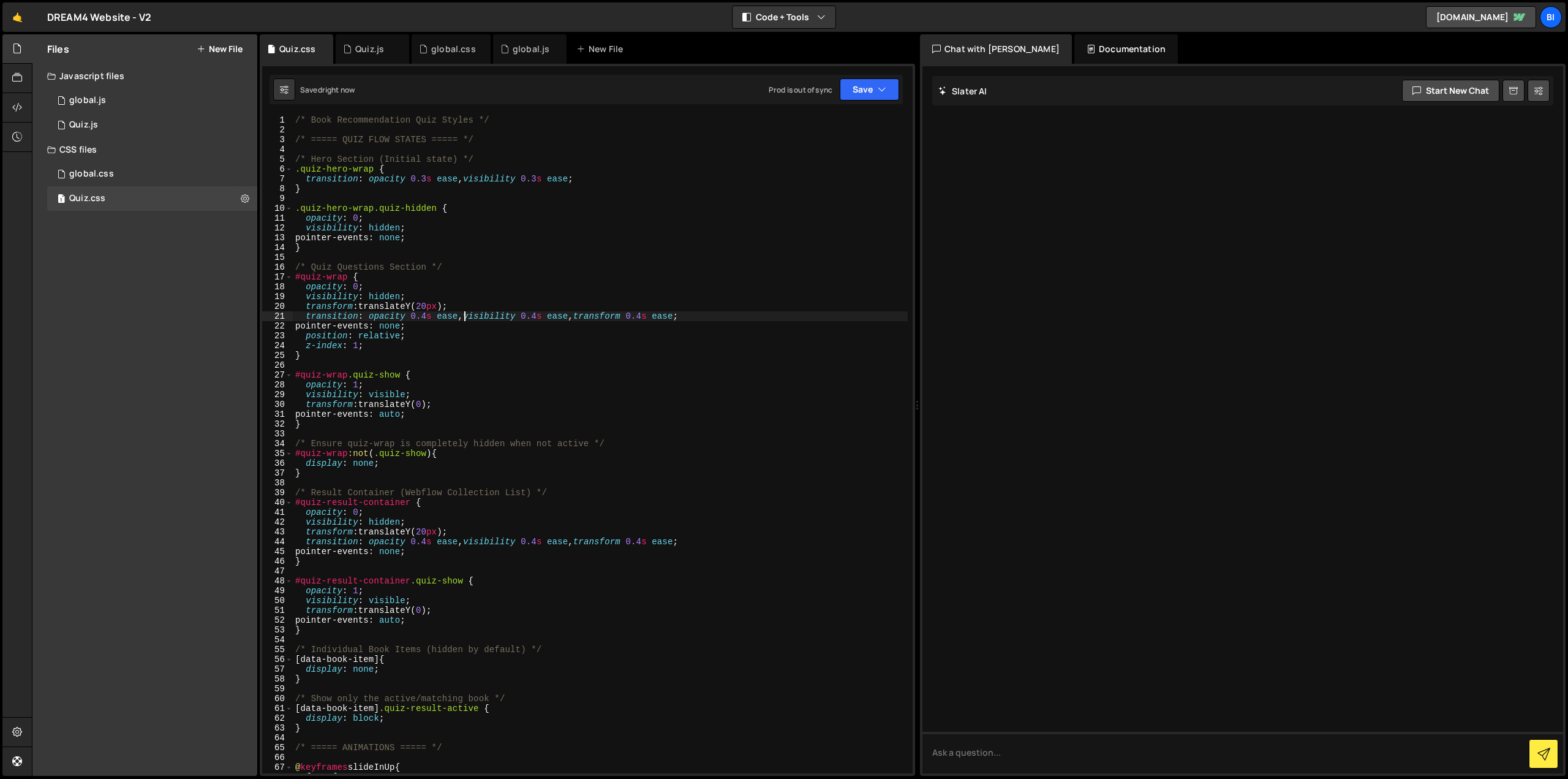
click at [464, 312] on div "/* Book Recommendation Quiz Styles */ /* ===== QUIZ FLOW STATES ===== */ /* Her…" at bounding box center [601, 454] width 615 height 678
click at [369, 46] on div "Quiz.js" at bounding box center [370, 49] width 29 height 12
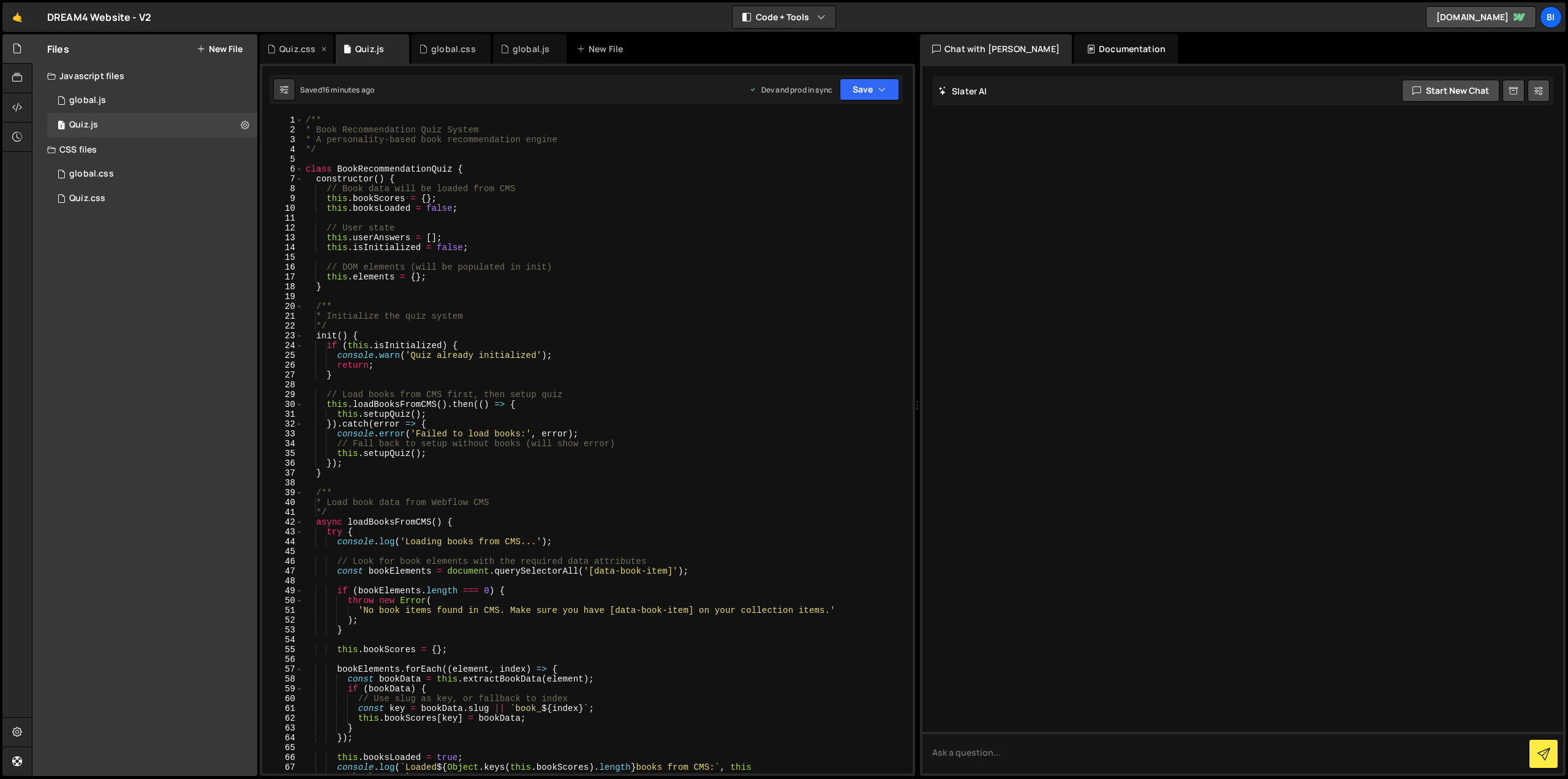
click at [296, 46] on div "Quiz.css" at bounding box center [297, 49] width 36 height 12
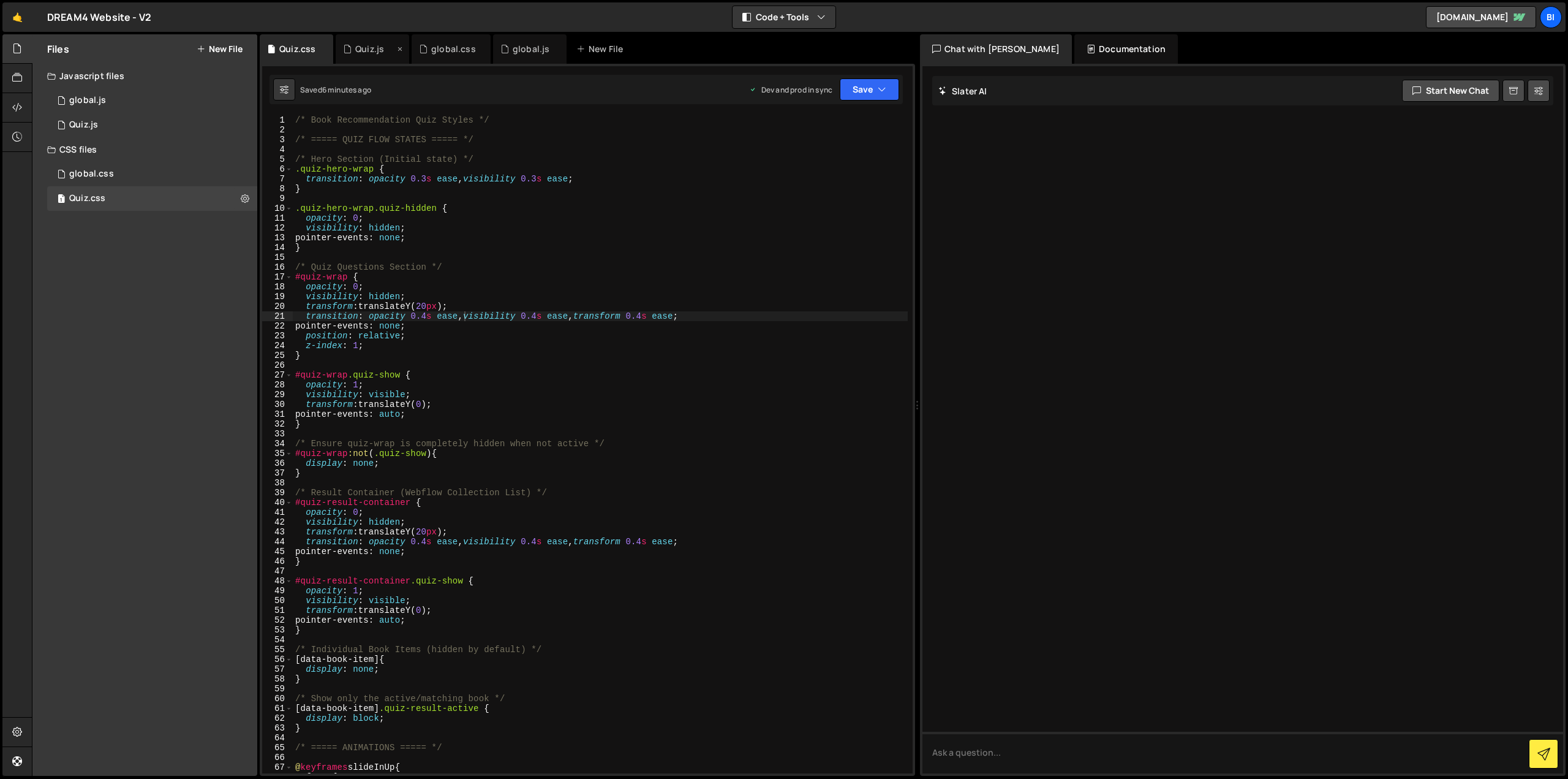
click at [374, 51] on div "Quiz.js" at bounding box center [370, 49] width 29 height 12
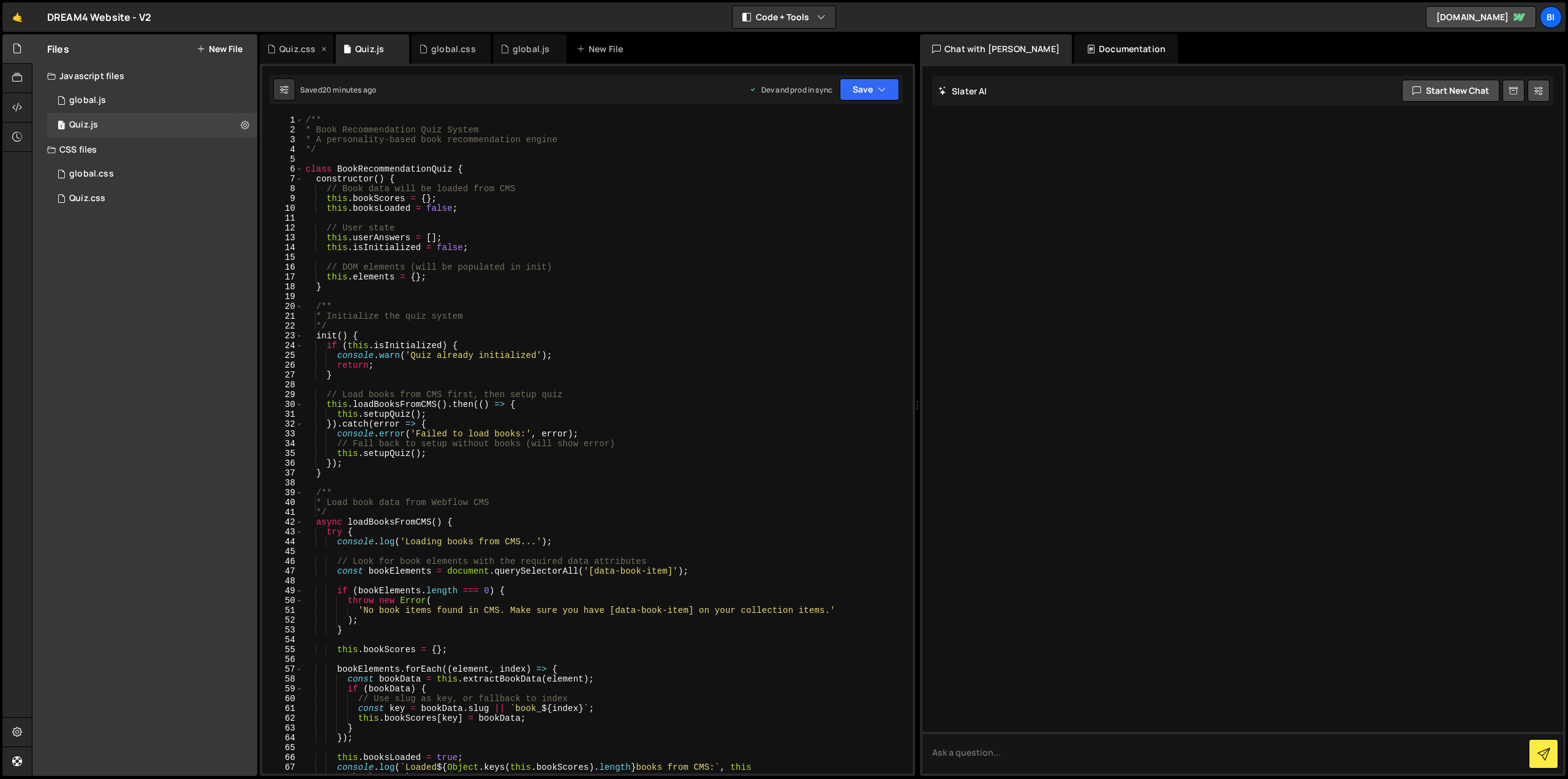
click at [286, 51] on div "Quiz.css" at bounding box center [297, 49] width 36 height 12
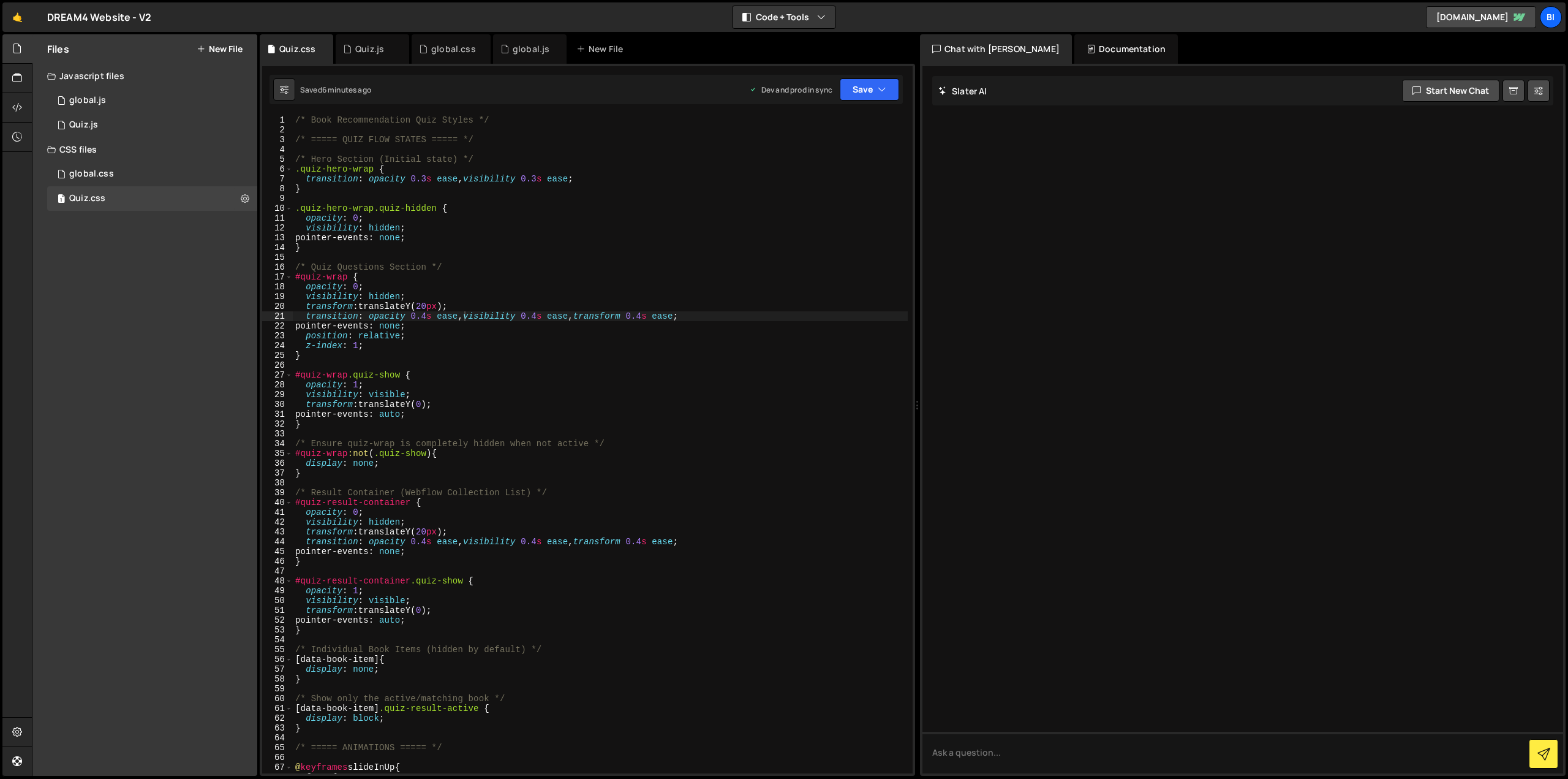
click at [441, 207] on div "/* Book Recommendation Quiz Styles */ /* ===== QUIZ FLOW STATES ===== */ /* Her…" at bounding box center [601, 454] width 615 height 678
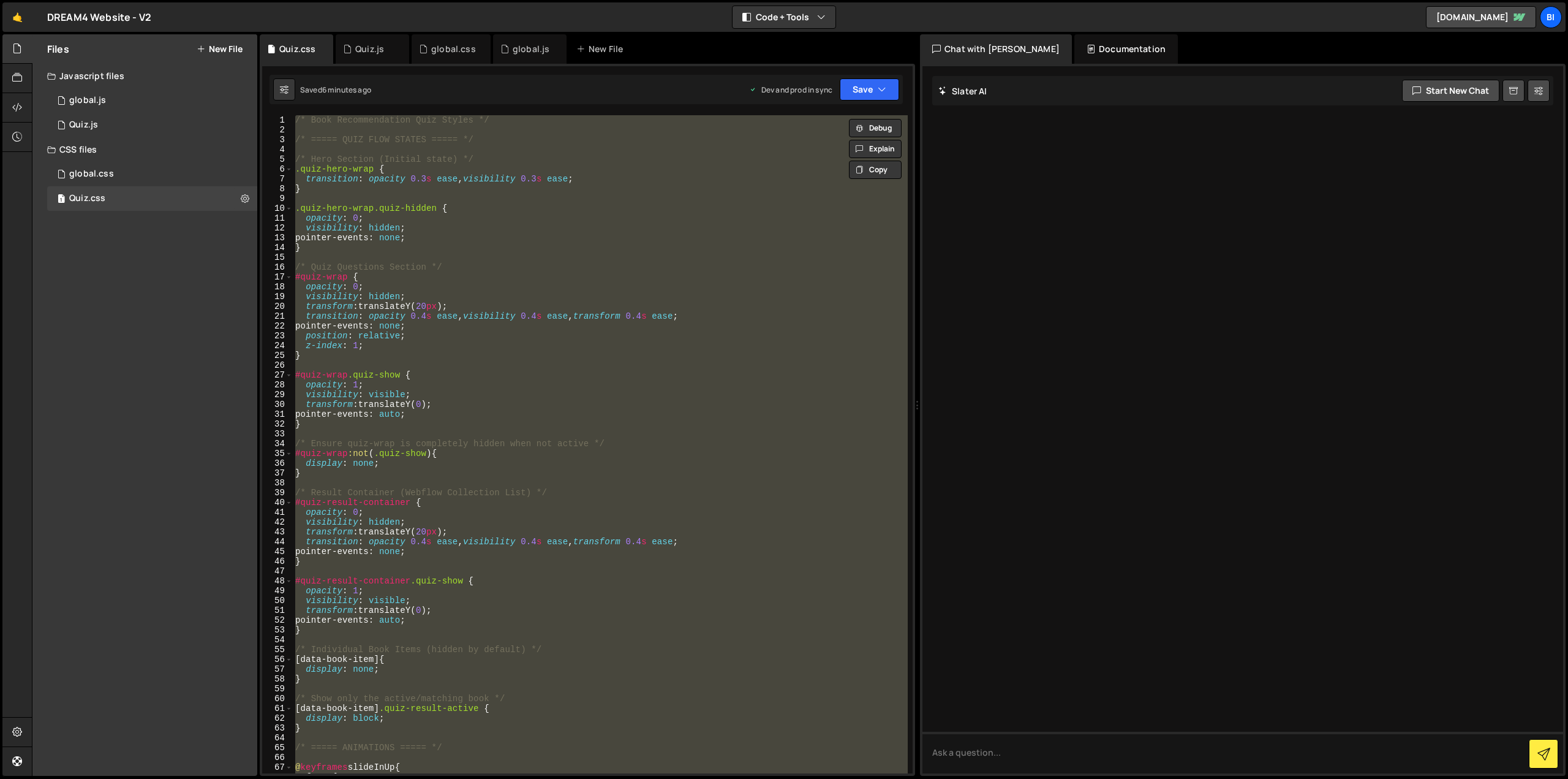
click at [441, 207] on div "/* Book Recommendation Quiz Styles */ /* ===== QUIZ FLOW STATES ===== */ /* Her…" at bounding box center [601, 444] width 615 height 658
type textarea ".quiz-hero-wrap.quiz-hidden {"
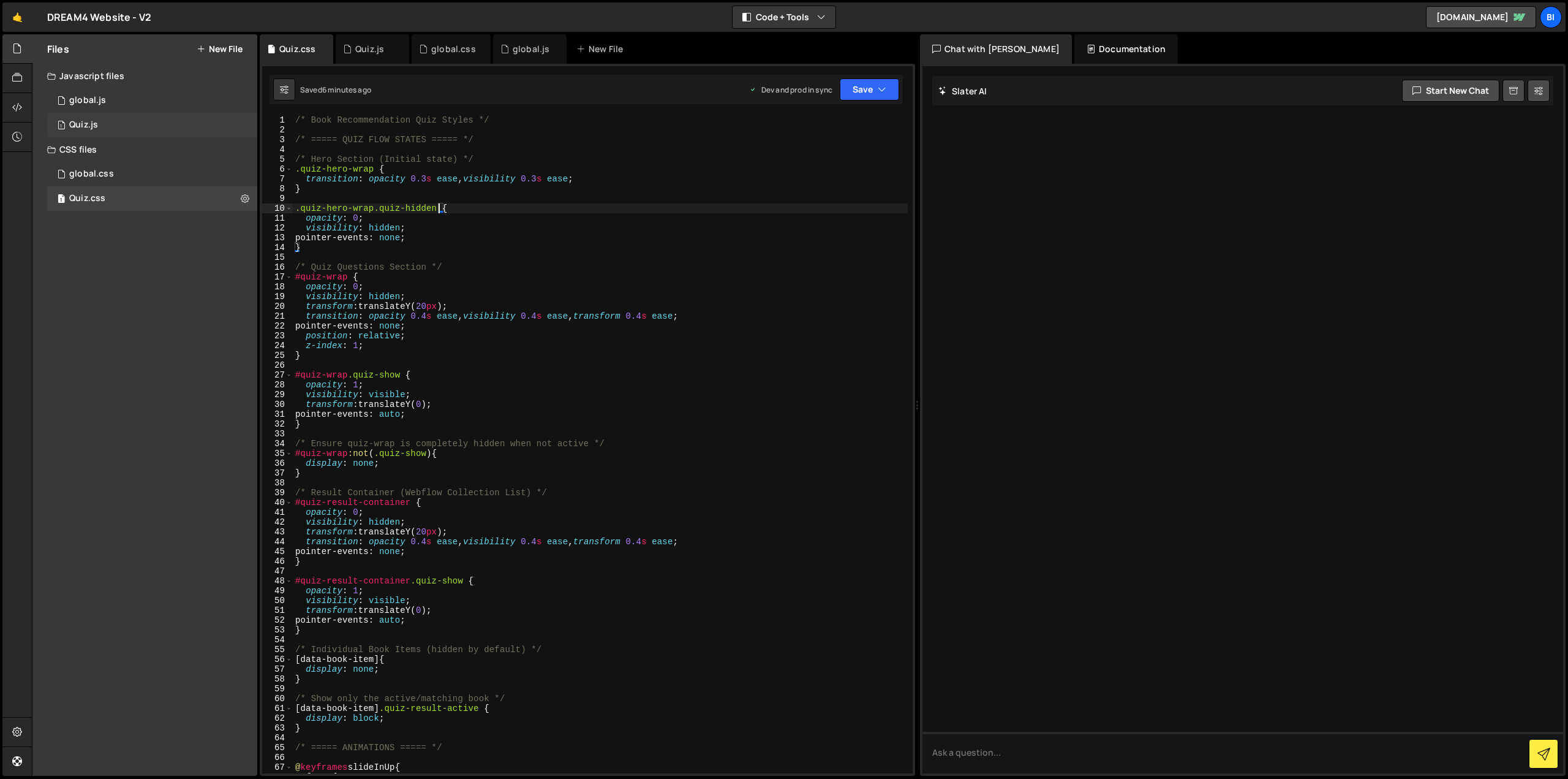
click at [136, 121] on div "1 Quiz.js 0" at bounding box center [152, 125] width 210 height 25
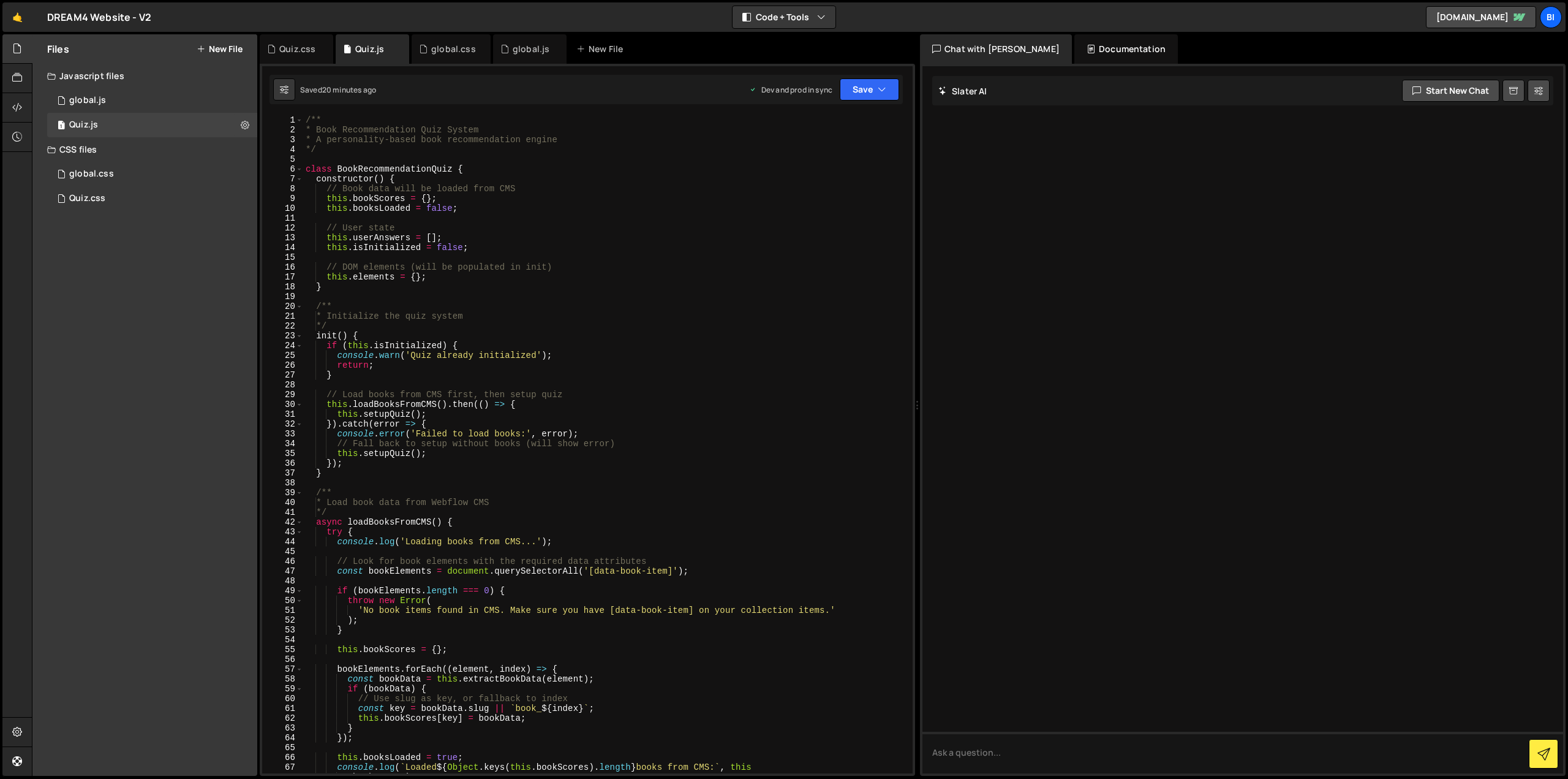
click at [436, 176] on div "/** * Book Recommendation Quiz System * A personality-based book recommendation…" at bounding box center [605, 454] width 605 height 678
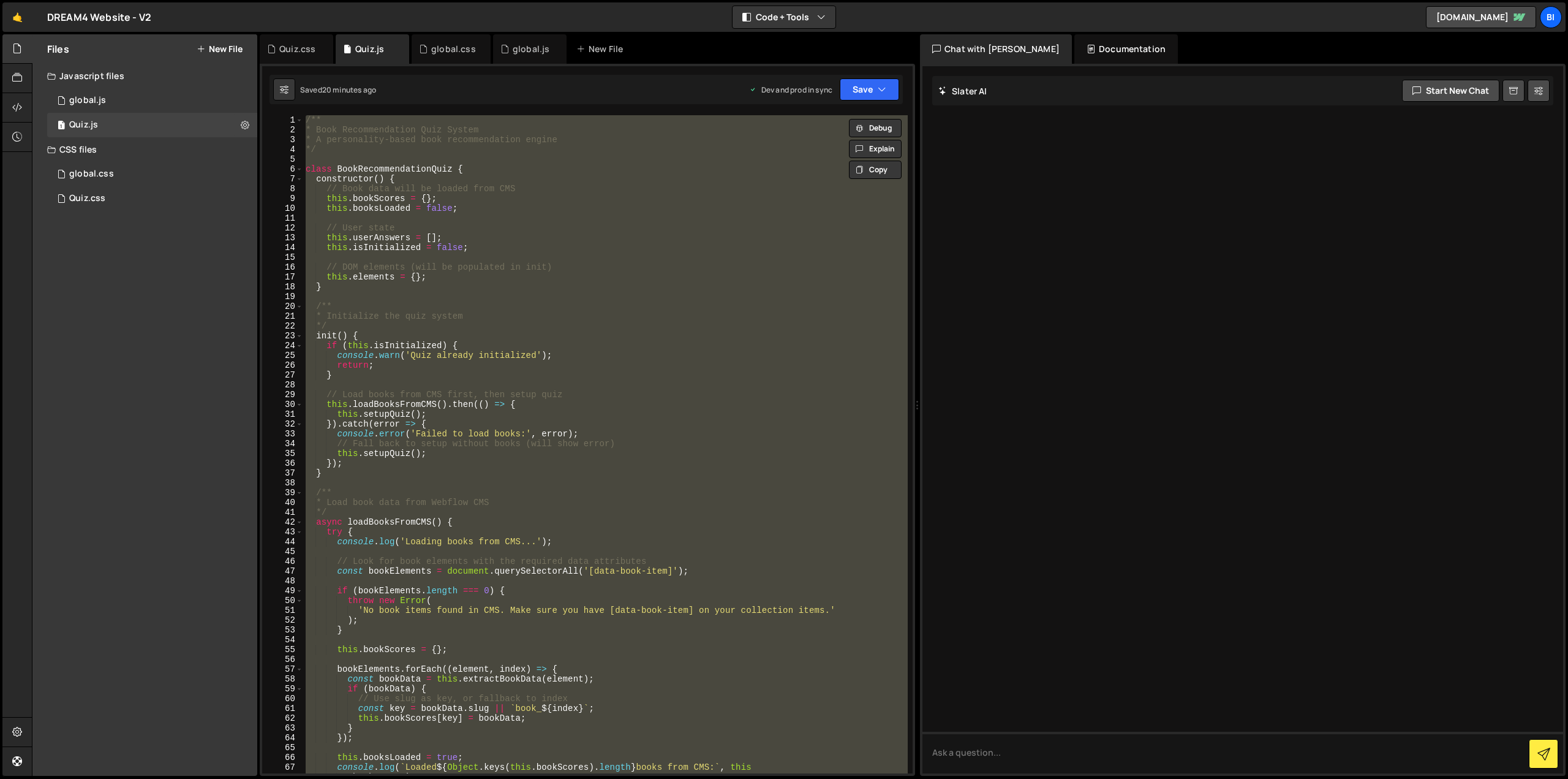
click at [436, 176] on div "/** * Book Recommendation Quiz System * A personality-based book recommendation…" at bounding box center [605, 444] width 605 height 658
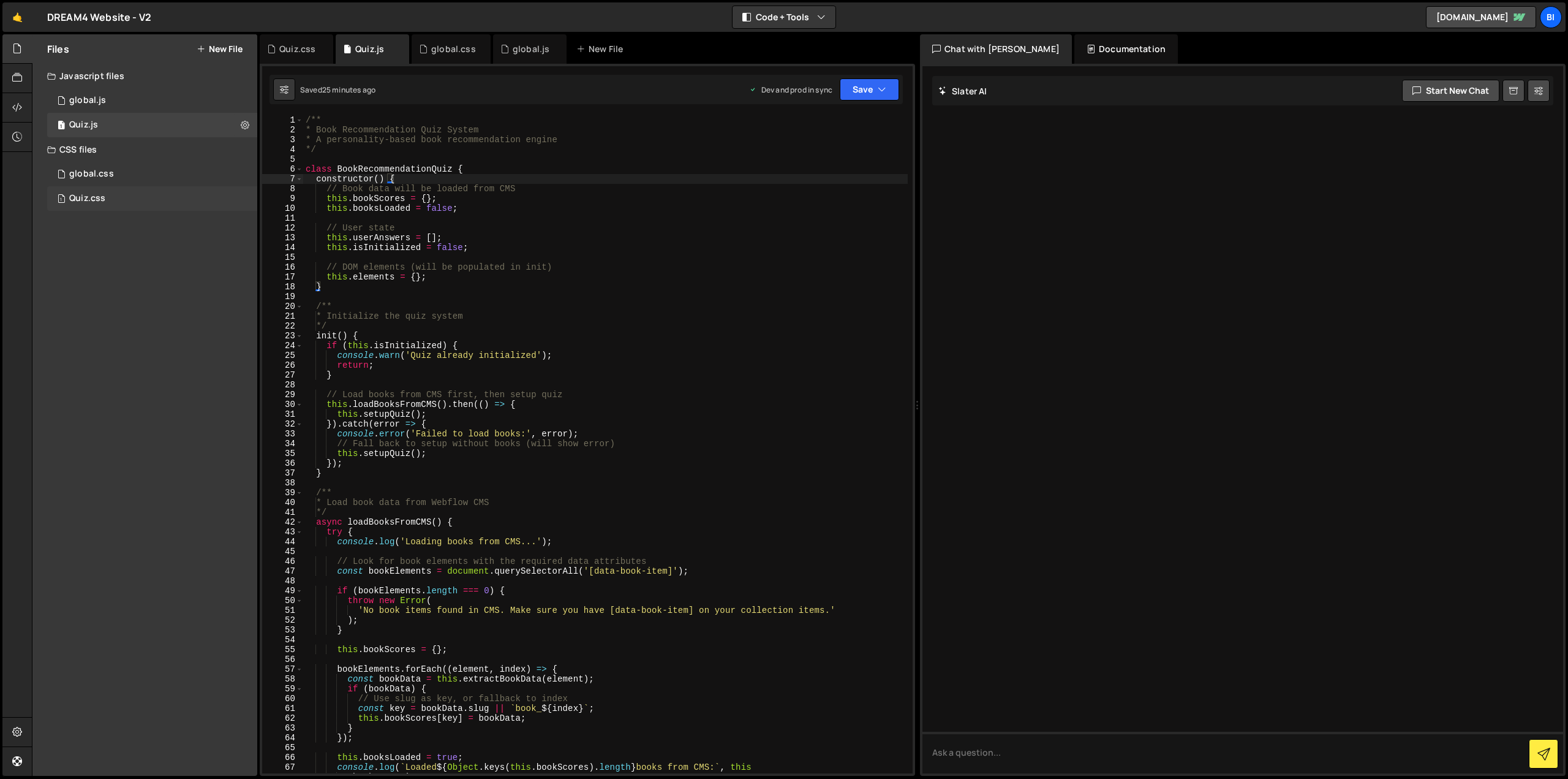
drag, startPoint x: 50, startPoint y: 241, endPoint x: 55, endPoint y: 207, distance: 34.4
click at [50, 241] on div "Files New File Javascript files 1 global.js 0 1 Quiz.js 0 CSS files global.css …" at bounding box center [145, 405] width 225 height 741
drag, startPoint x: 423, startPoint y: 282, endPoint x: 428, endPoint y: 252, distance: 30.4
click at [423, 282] on div "/** * Book Recommendation Quiz System * A personality-based book recommendation…" at bounding box center [605, 454] width 605 height 678
type textarea "}"
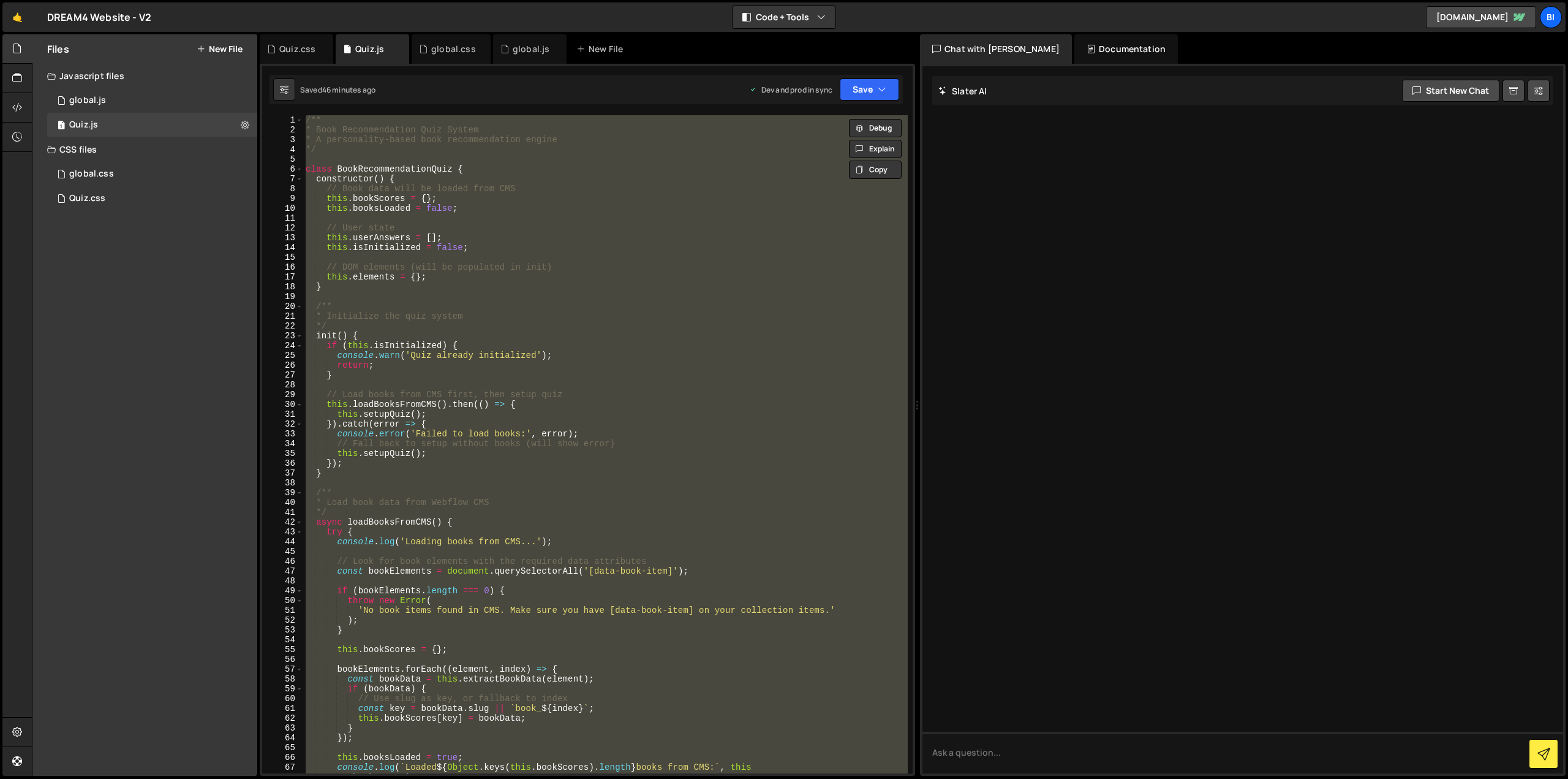
paste textarea
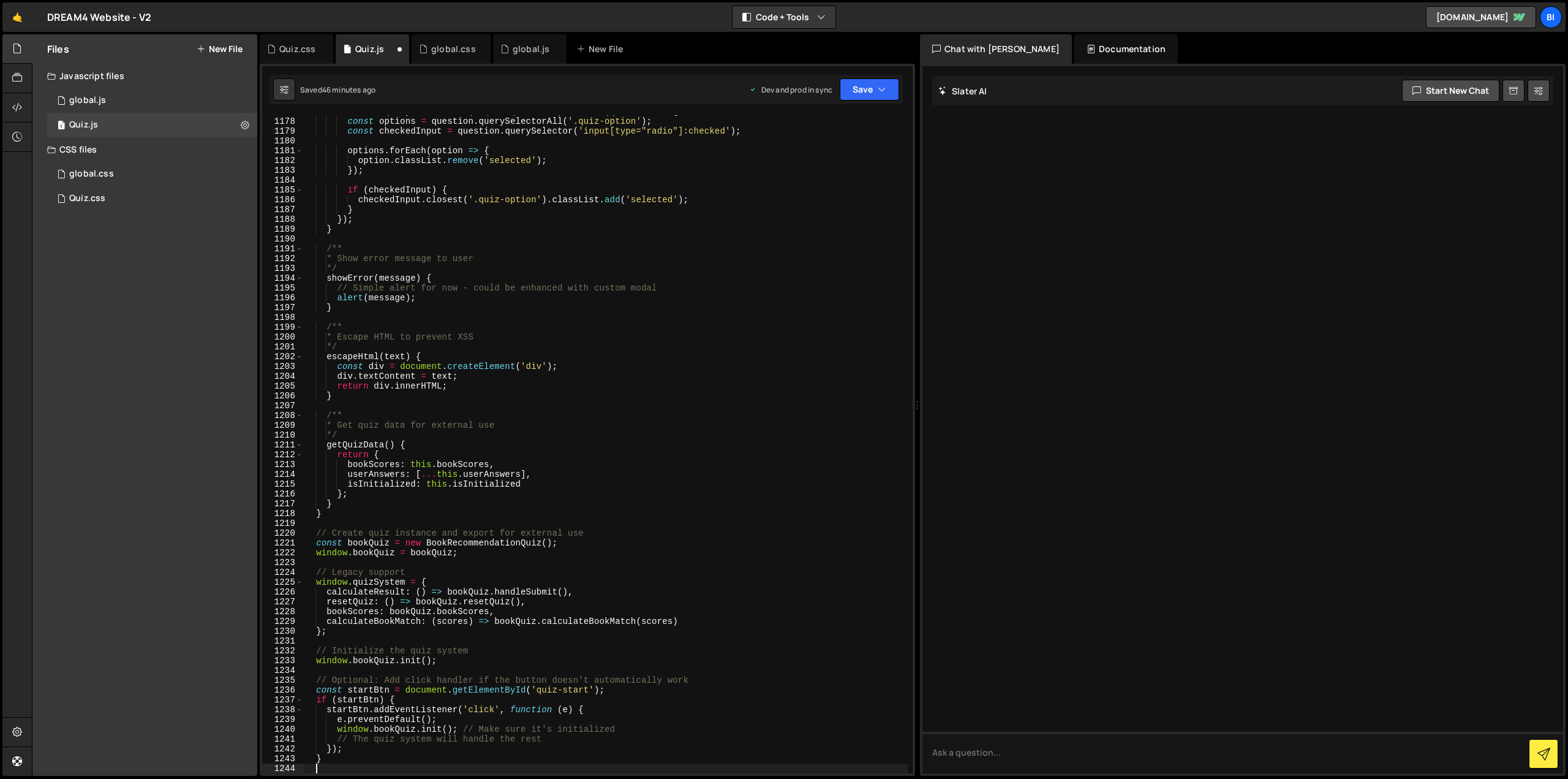
scroll to position [11542, 0]
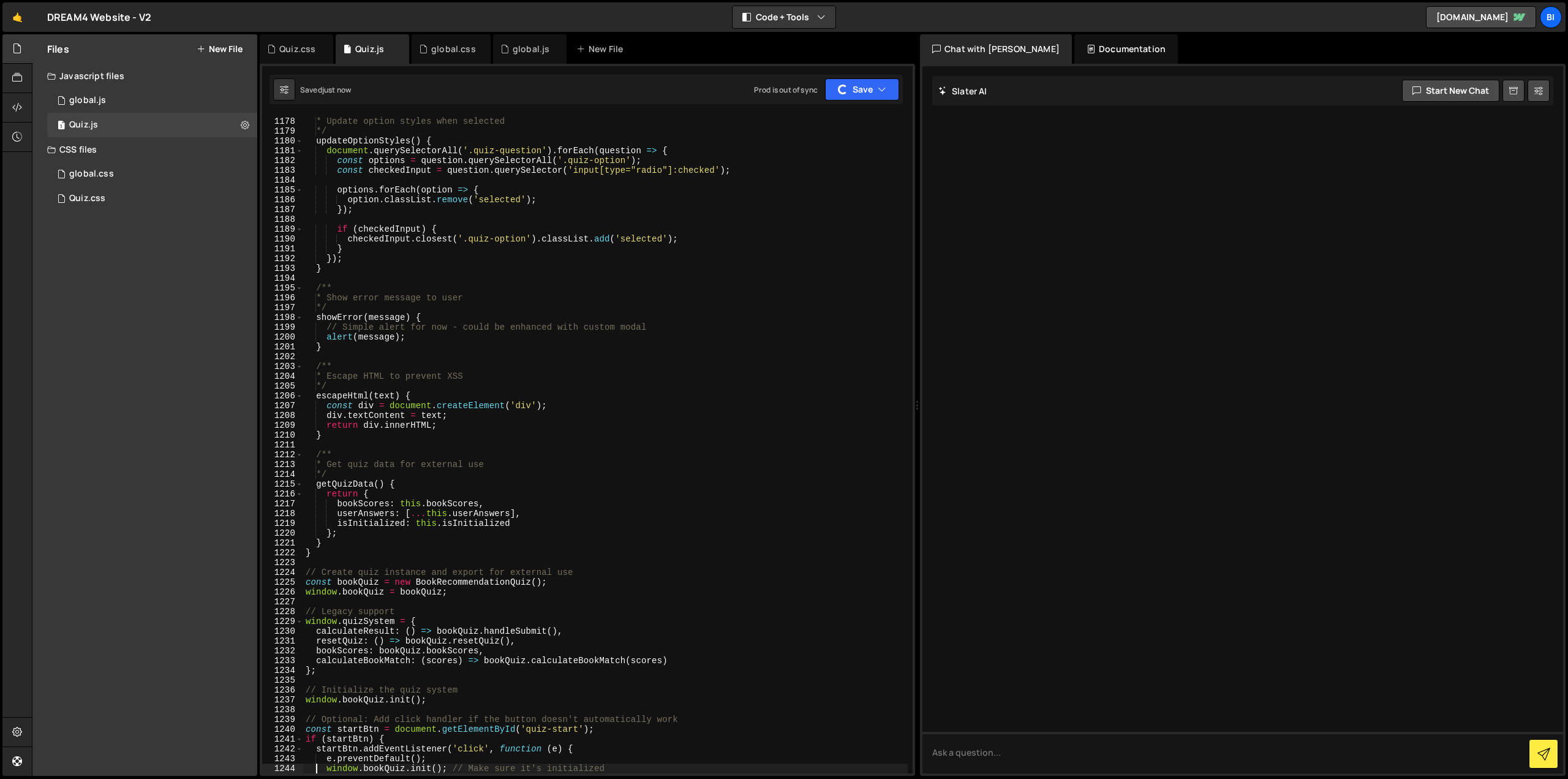
click at [602, 192] on div "/** * Update option styles when selected */ updateOptionStyles ( ) { document .…" at bounding box center [605, 445] width 605 height 678
click at [359, 252] on div "/** * Update option styles when selected */ updateOptionStyles ( ) { document .…" at bounding box center [605, 445] width 605 height 678
click at [532, 250] on div "/** * Update option styles when selected */ updateOptionStyles ( ) { document .…" at bounding box center [605, 445] width 605 height 678
type textarea "}"
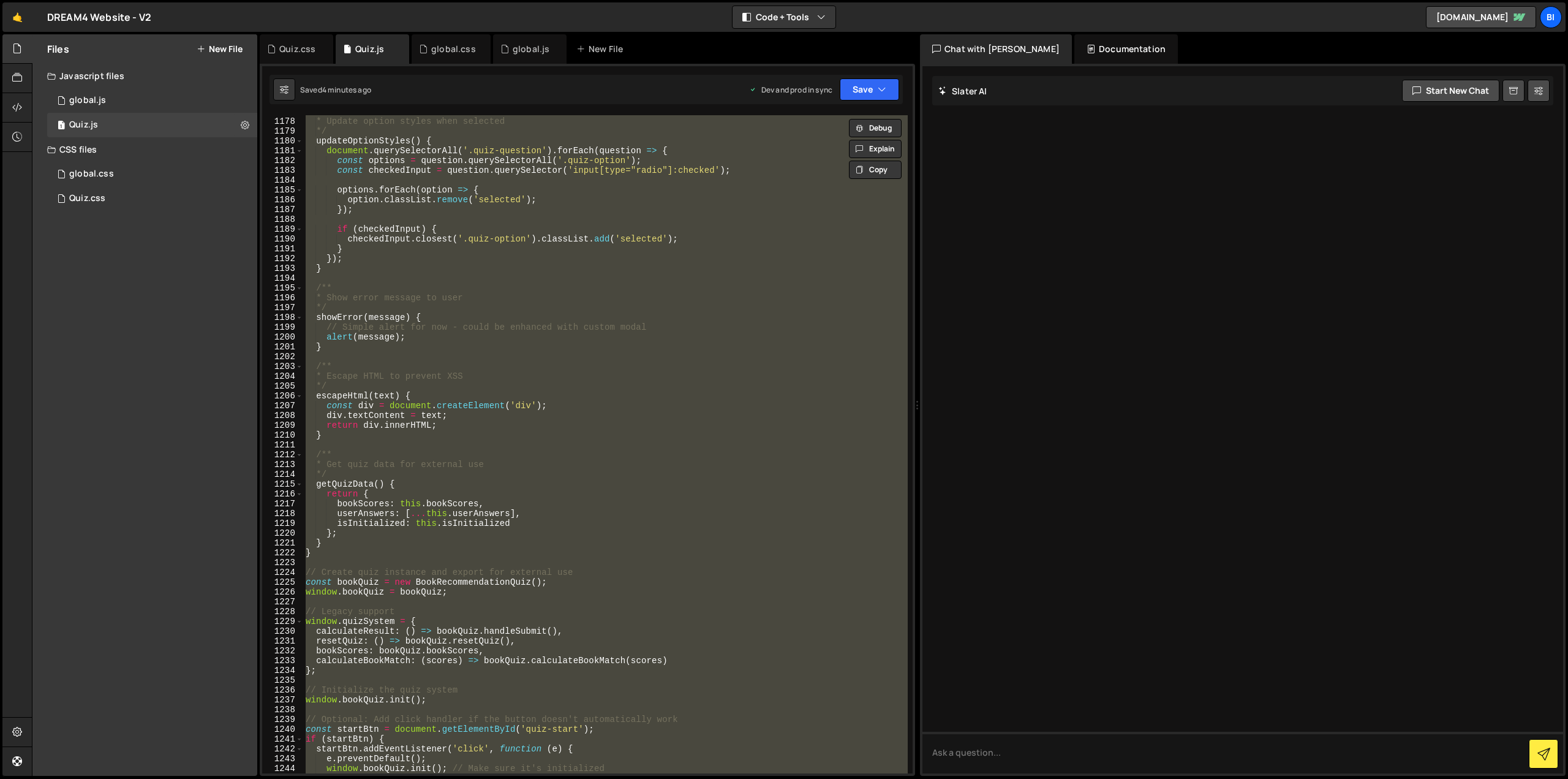
paste textarea
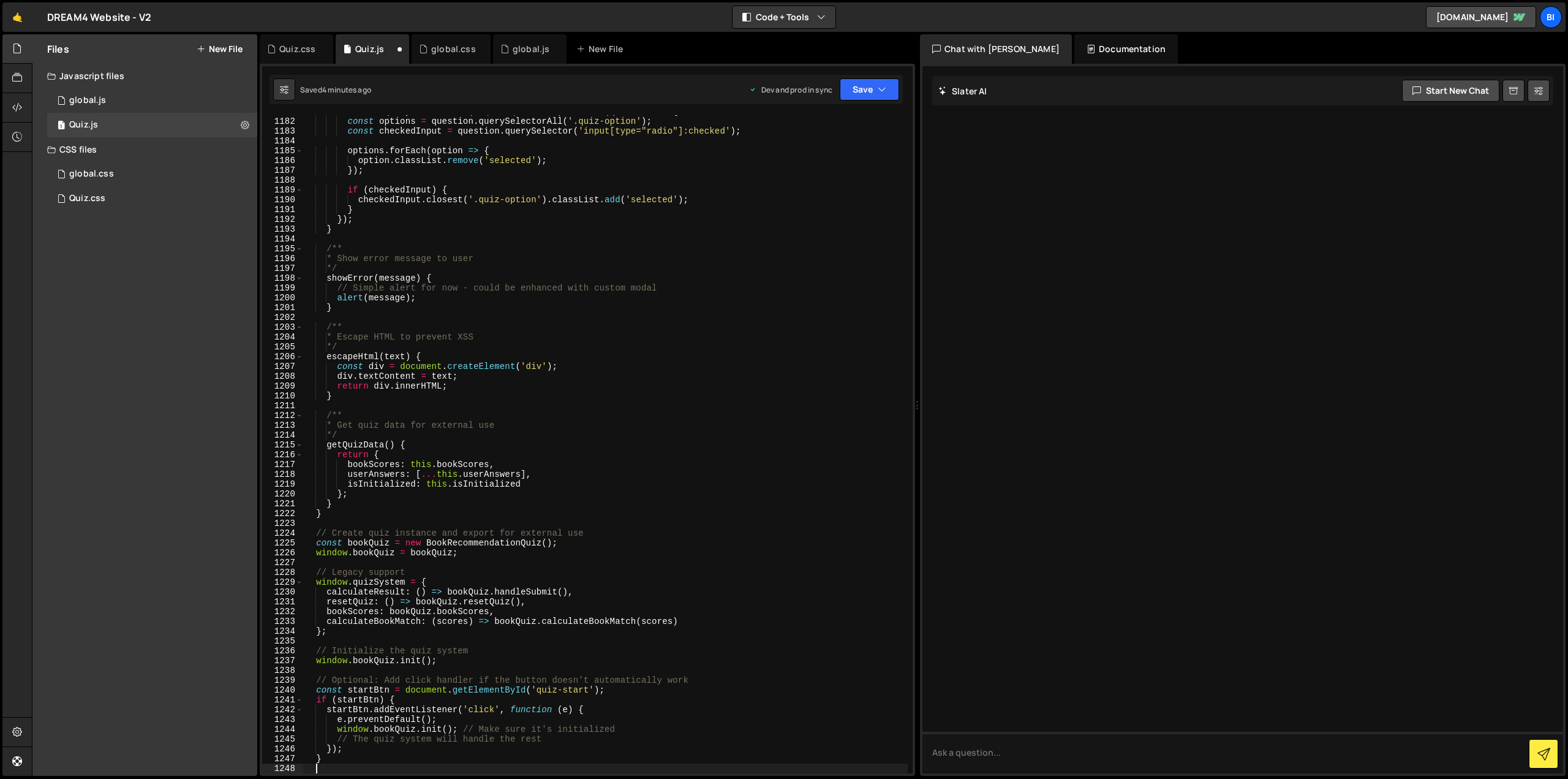
type textarea "if (startBtn) {"
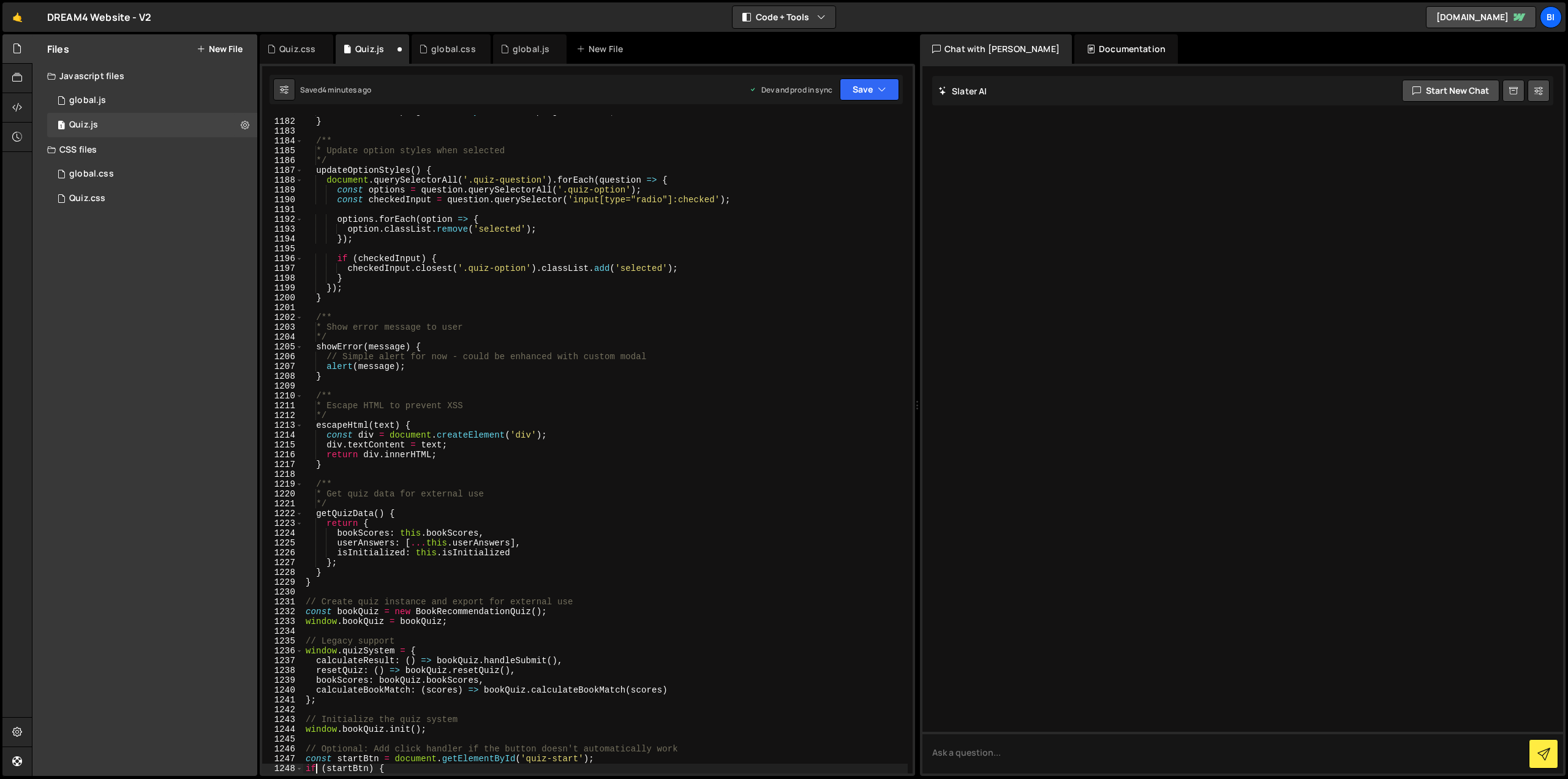
scroll to position [11581, 0]
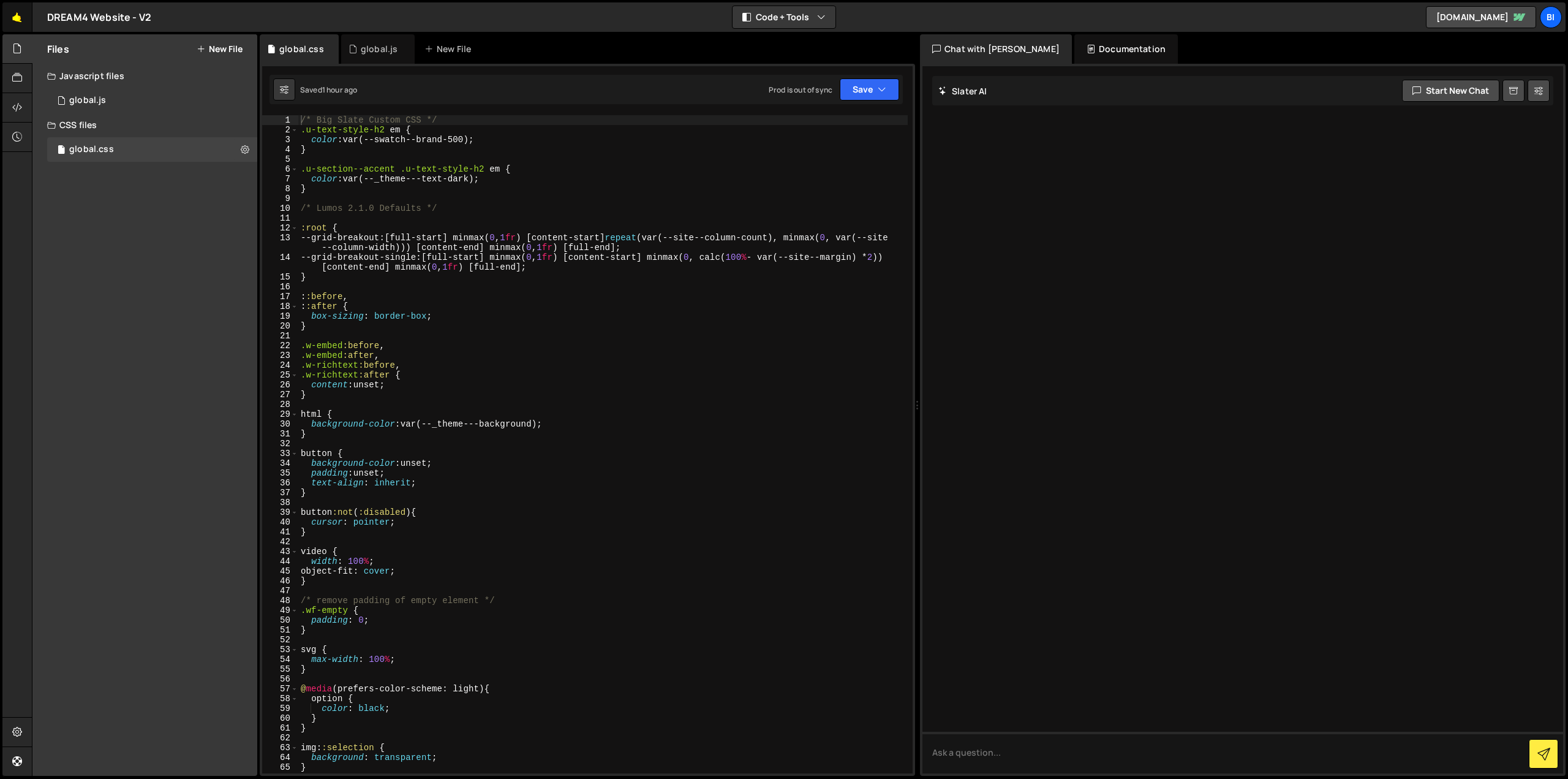
click at [20, 20] on link "🤙" at bounding box center [18, 17] width 30 height 29
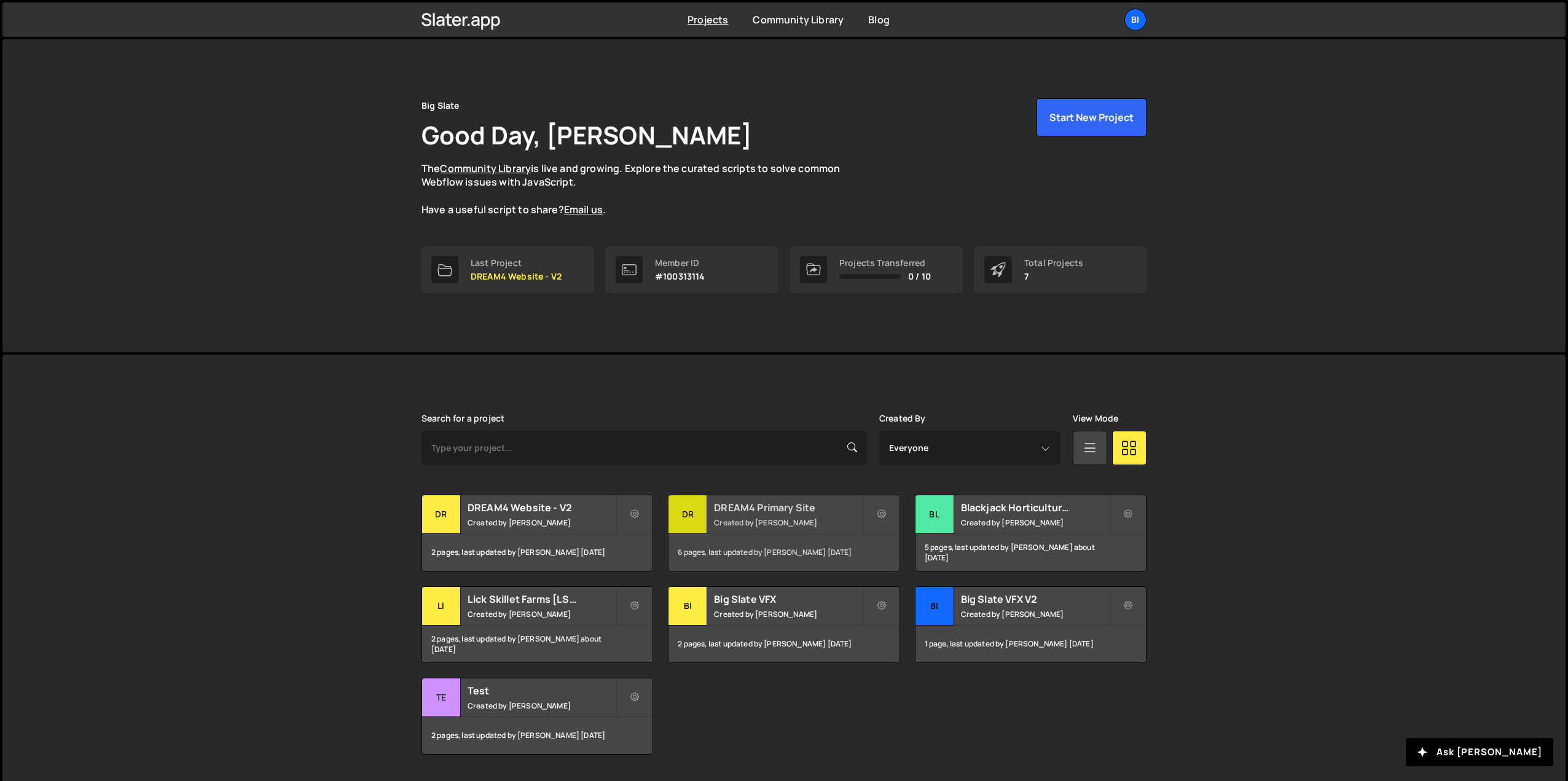
click at [786, 513] on h2 "DREAM4 Primary Site" at bounding box center [788, 507] width 148 height 14
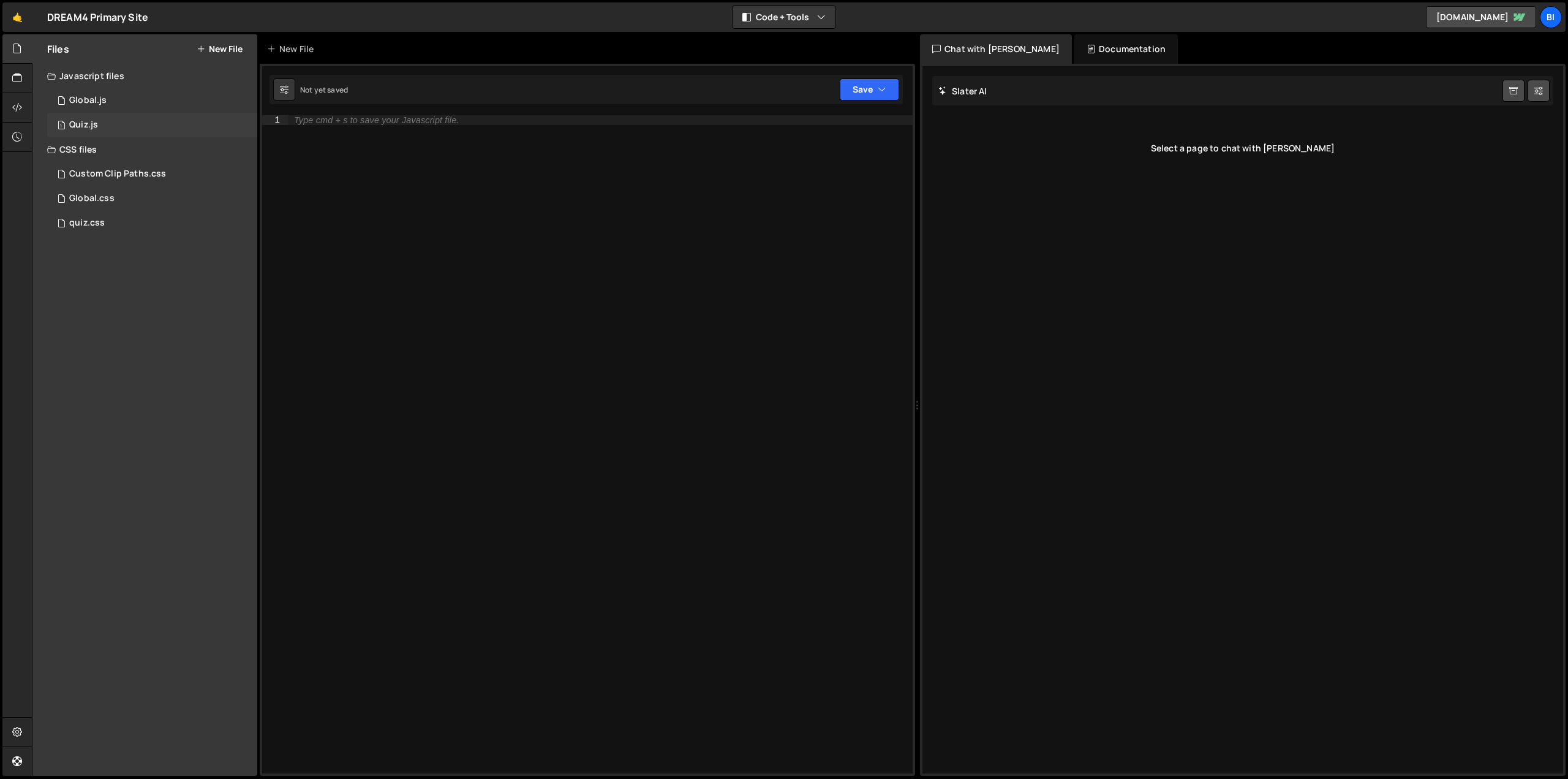
click at [103, 121] on div "1 Quiz.js 0" at bounding box center [152, 125] width 210 height 25
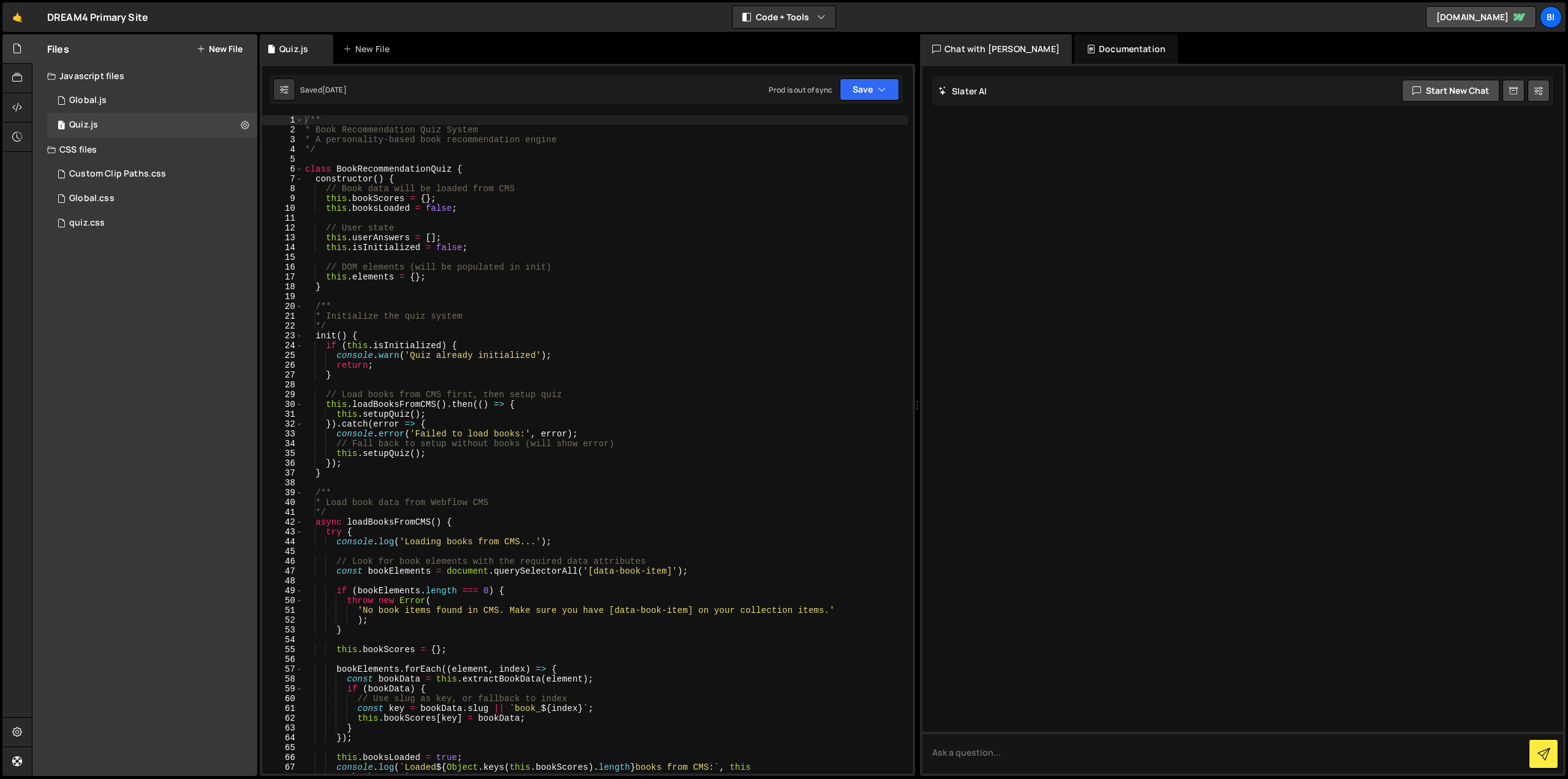
click at [453, 190] on div "/** * Book Recommendation Quiz System * A personality-based book recommendation…" at bounding box center [605, 454] width 605 height 678
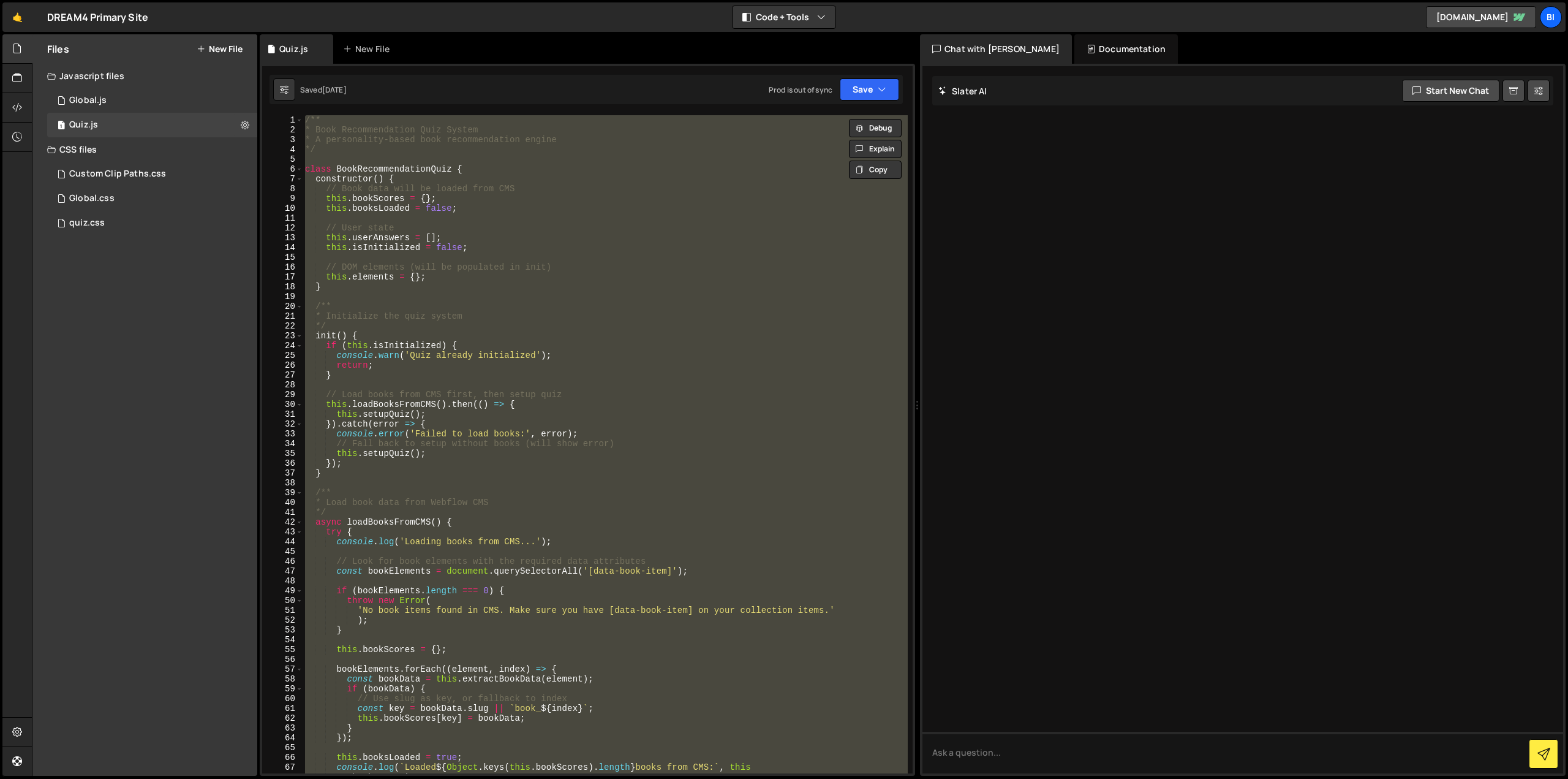
click at [472, 187] on div "/** * Book Recommendation Quiz System * A personality-based book recommendation…" at bounding box center [605, 444] width 605 height 658
type textarea "// Book data will be loaded from CMS"
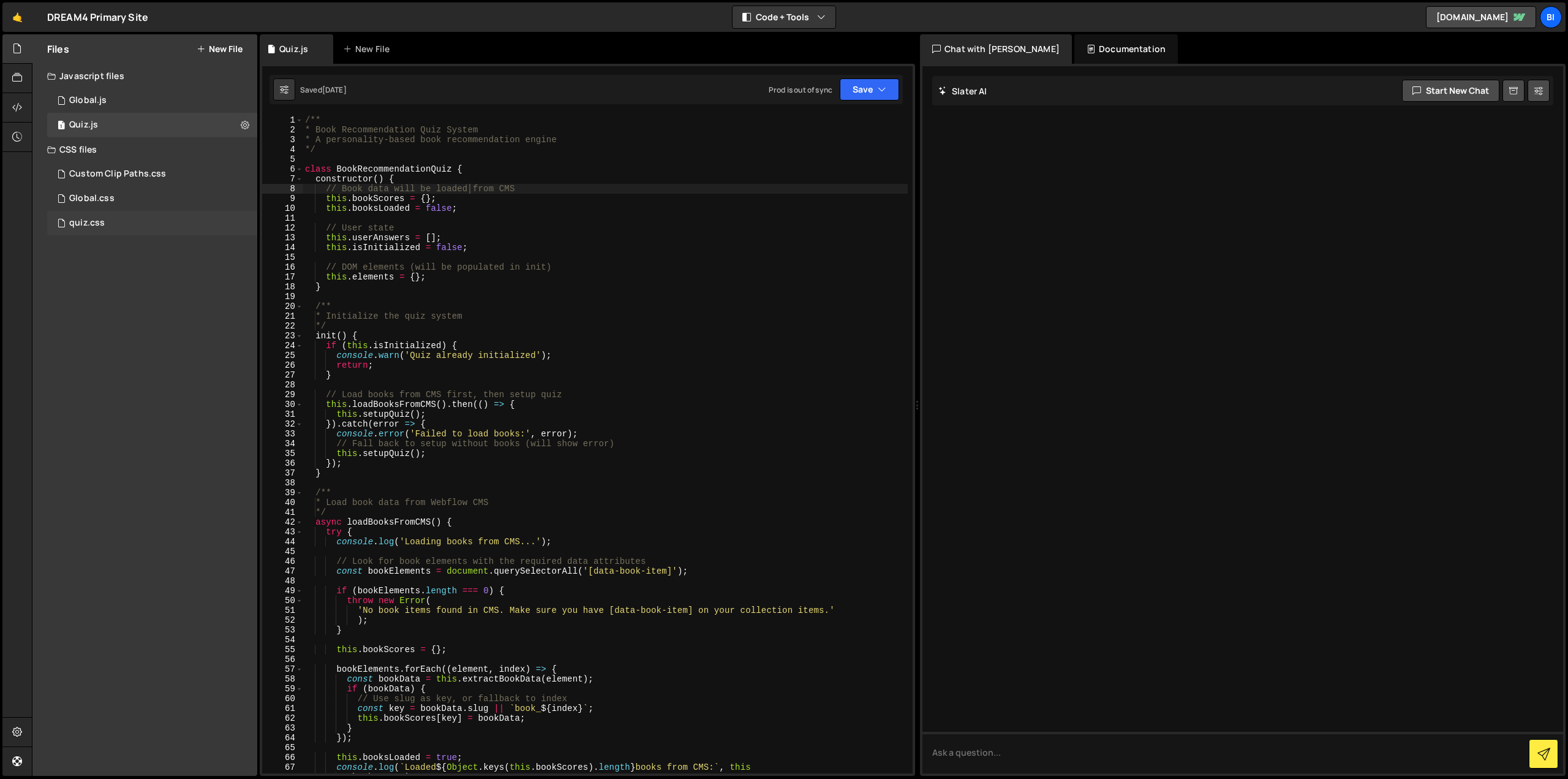
click at [112, 220] on div "quiz.css 0" at bounding box center [152, 223] width 210 height 25
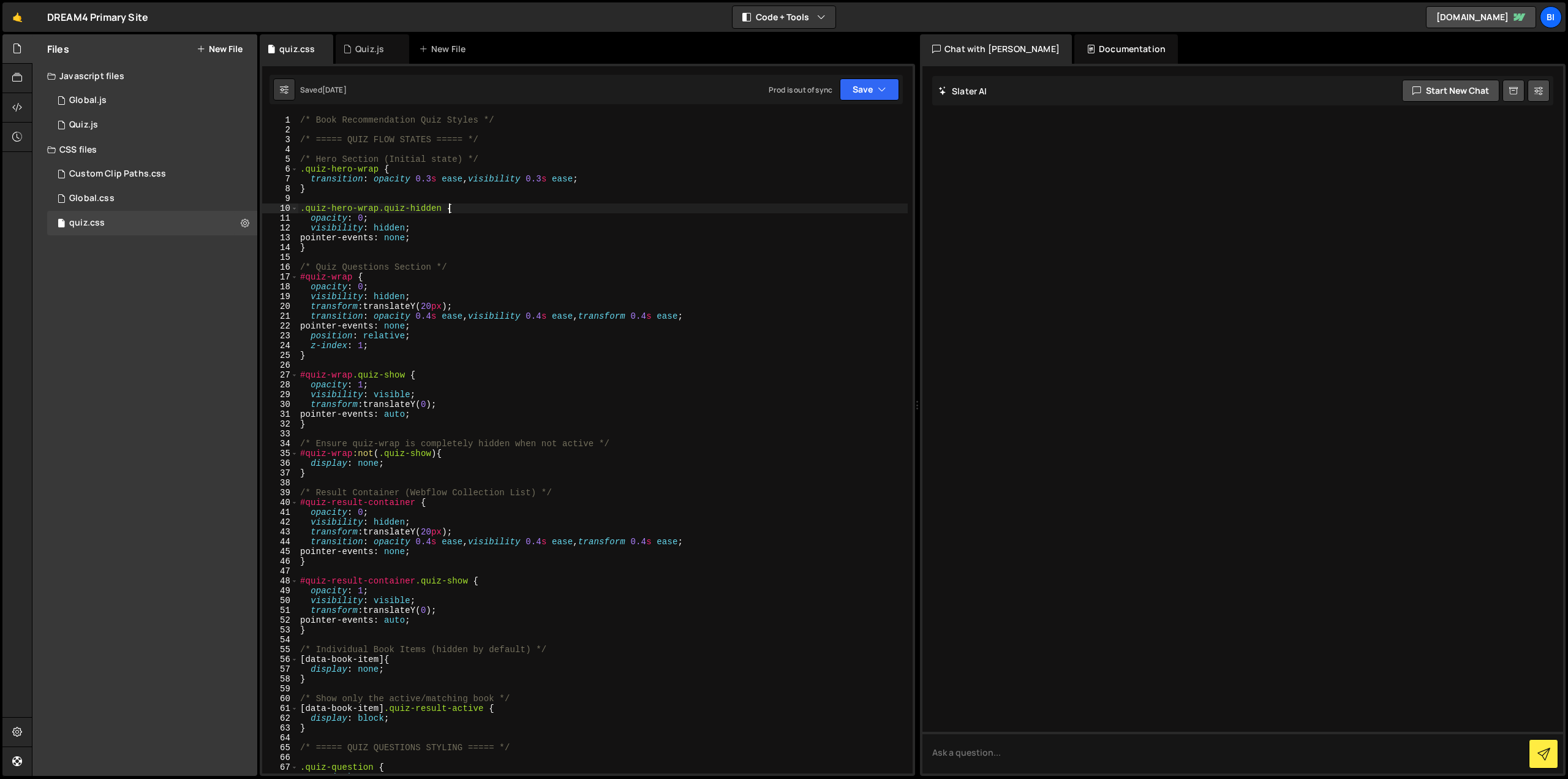
click at [500, 209] on div "/* Book Recommendation Quiz Styles */ /* ===== QUIZ FLOW STATES ===== */ /* Her…" at bounding box center [603, 454] width 610 height 678
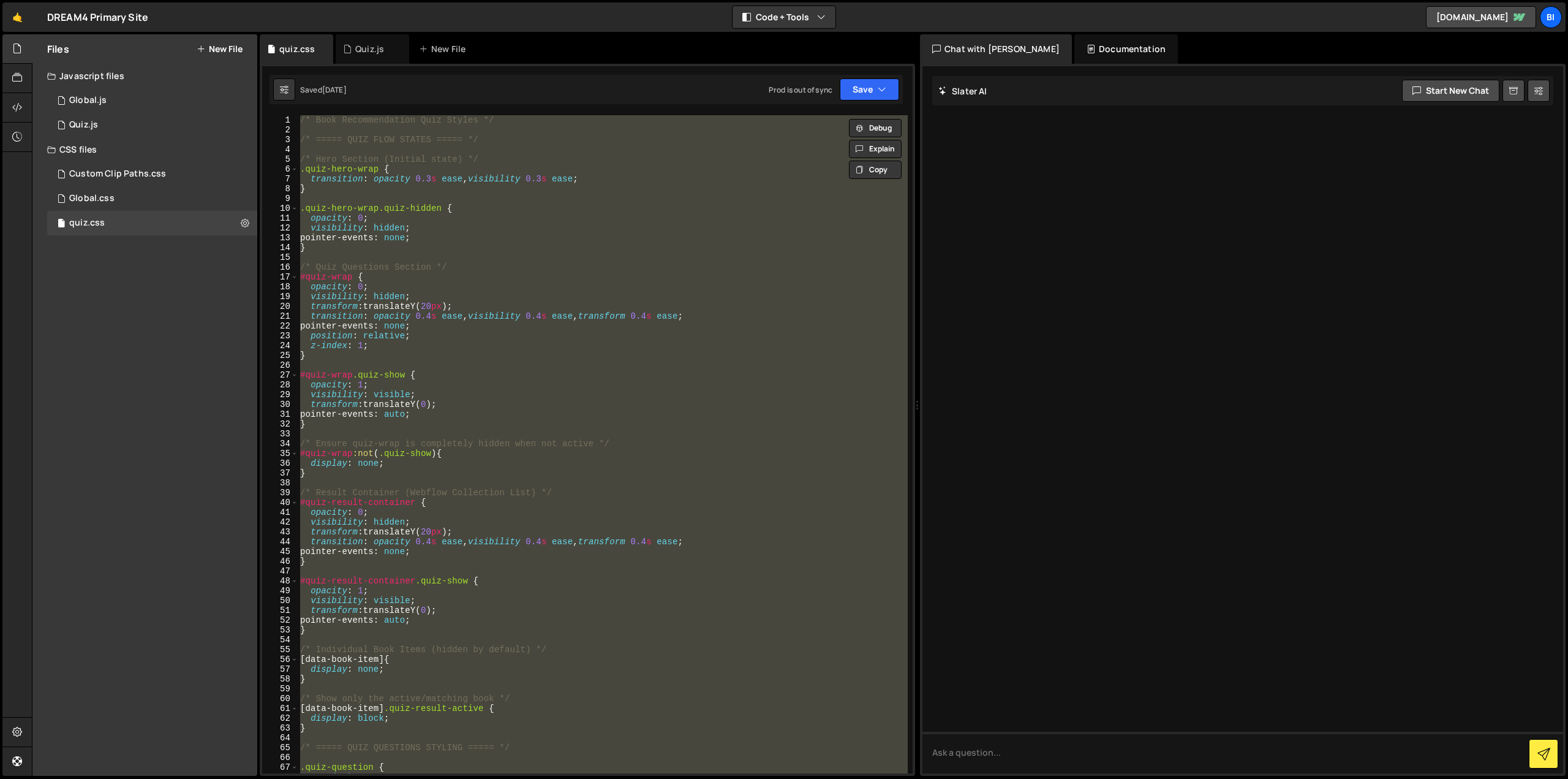
click at [500, 209] on div "/* Book Recommendation Quiz Styles */ /* ===== QUIZ FLOW STATES ===== */ /* Her…" at bounding box center [603, 444] width 610 height 658
type textarea ".quiz-hero-wrap.quiz-hidden {"
